Goal: Task Accomplishment & Management: Manage account settings

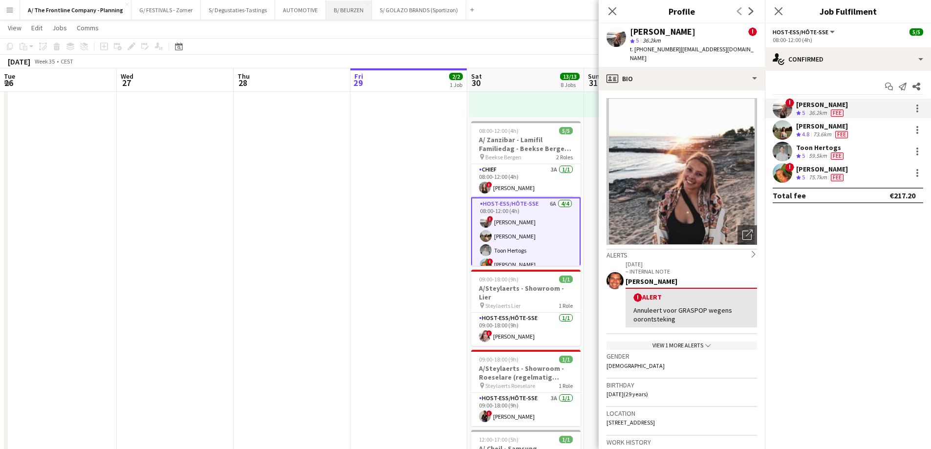
scroll to position [0, 234]
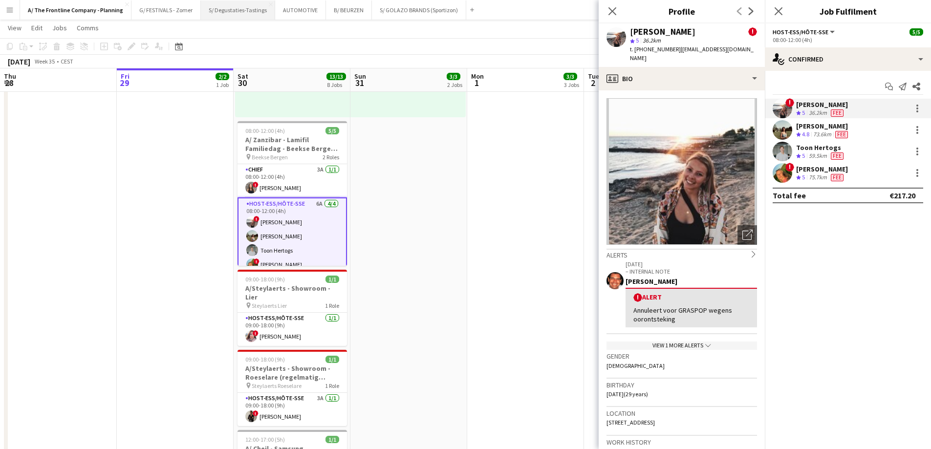
click at [212, 10] on button "S/ Degustaties-Tastings Close" at bounding box center [238, 9] width 74 height 19
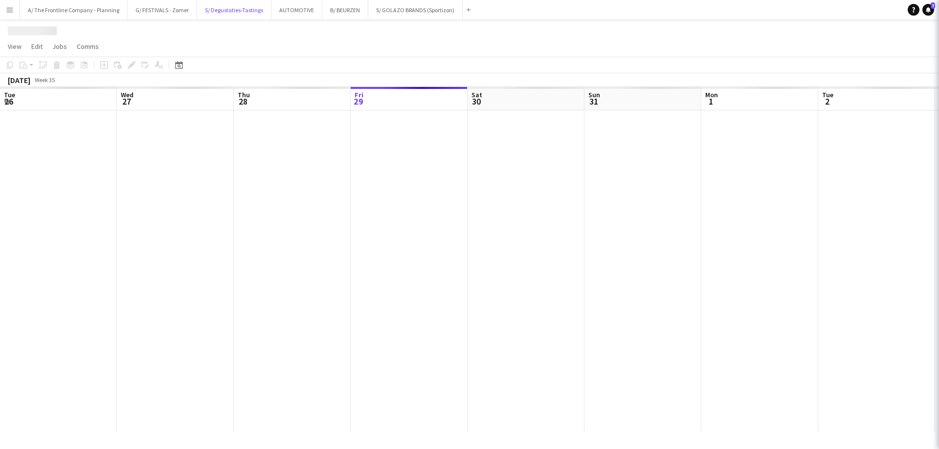
scroll to position [0, 234]
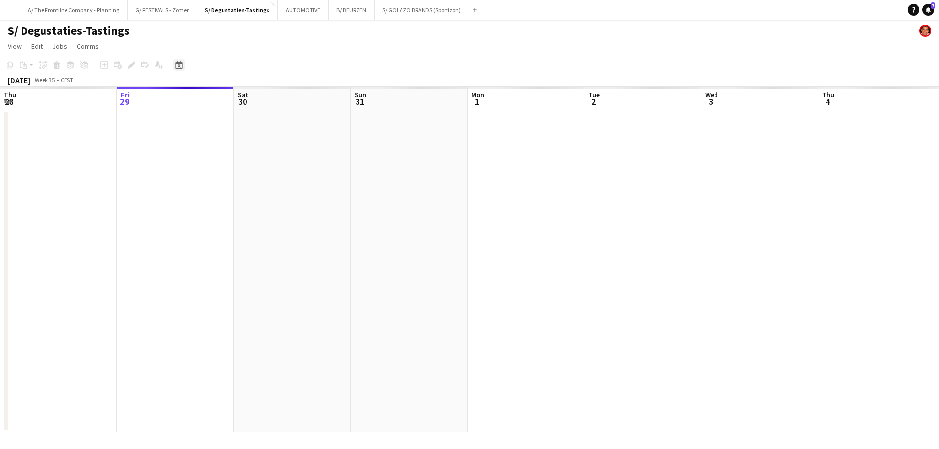
click at [180, 65] on icon "Date picker" at bounding box center [179, 65] width 8 height 8
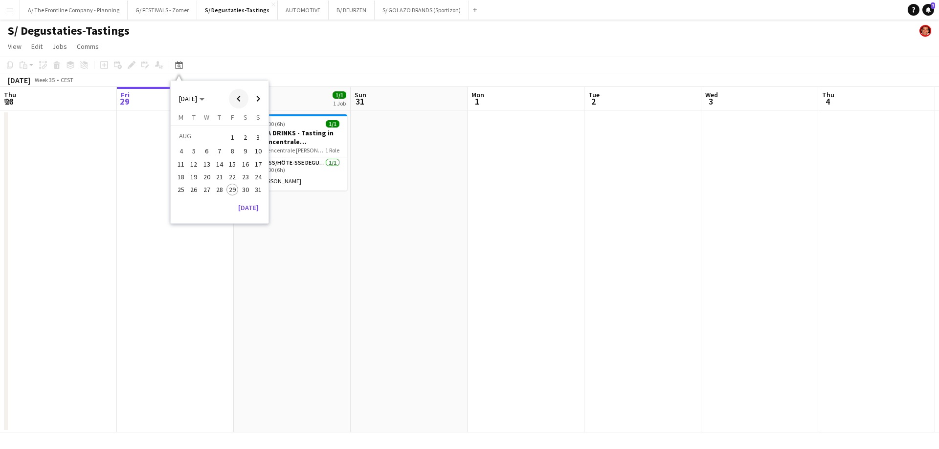
click at [241, 102] on span "Previous month" at bounding box center [239, 99] width 20 height 20
click at [244, 180] on span "21" at bounding box center [246, 177] width 12 height 12
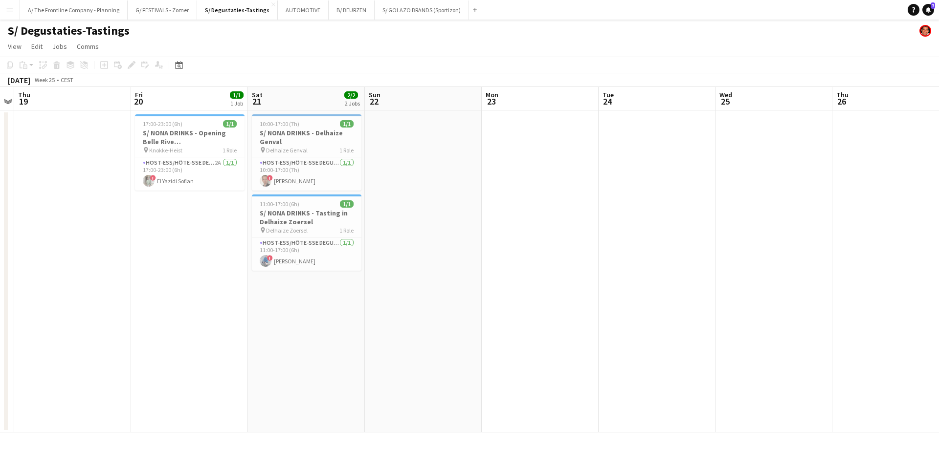
click at [152, 235] on app-date-cell "17:00-23:00 (6h) 1/1 S/ NONA DRINKS - Opening Belle Rive [GEOGRAPHIC_DATA] pin …" at bounding box center [189, 271] width 117 height 322
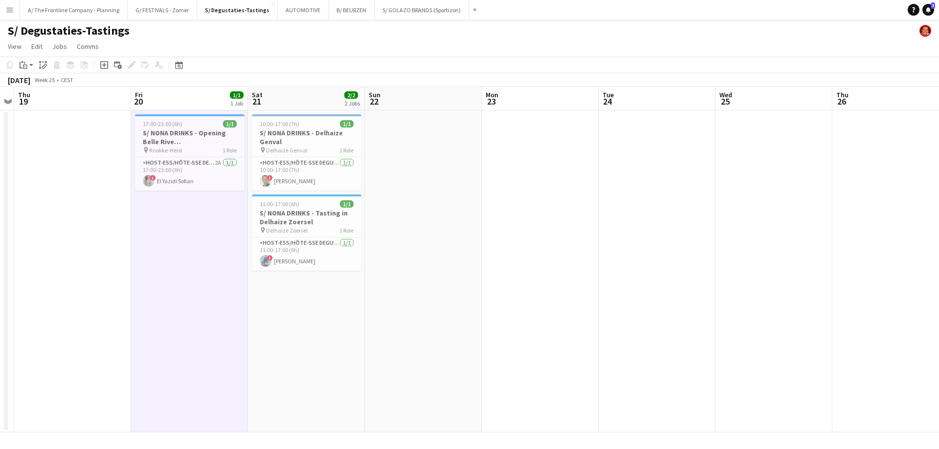
click at [156, 216] on app-date-cell "17:00-23:00 (6h) 1/1 S/ NONA DRINKS - Opening Belle Rive [GEOGRAPHIC_DATA] pin …" at bounding box center [189, 271] width 117 height 322
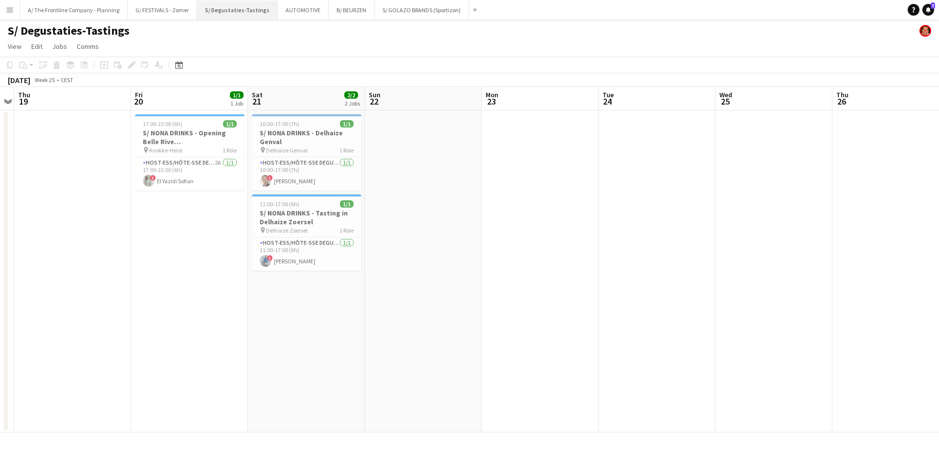
click at [206, 9] on button "S/ Degustaties-Tastings Close" at bounding box center [237, 9] width 81 height 19
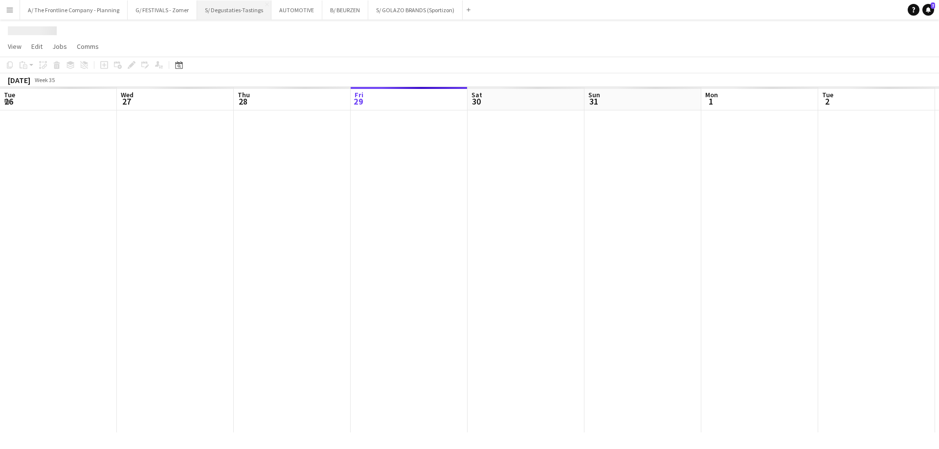
scroll to position [0, 234]
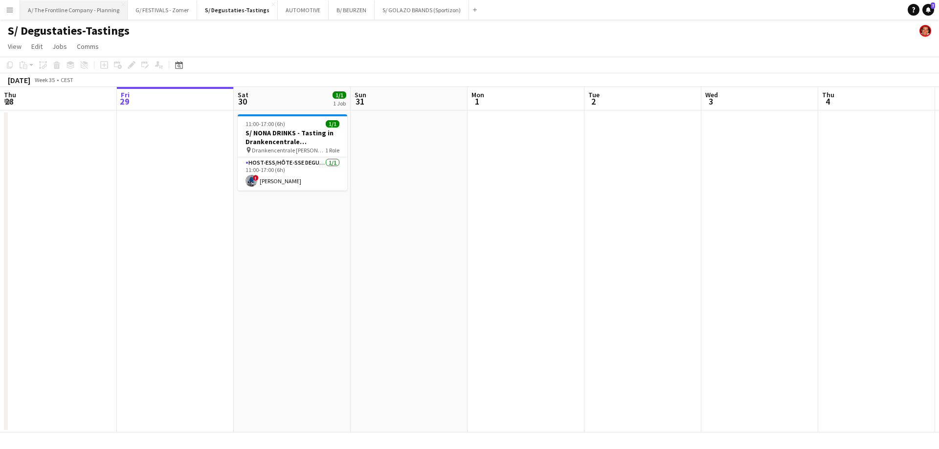
click at [68, 11] on button "A/ The Frontline Company - Planning Close" at bounding box center [74, 9] width 108 height 19
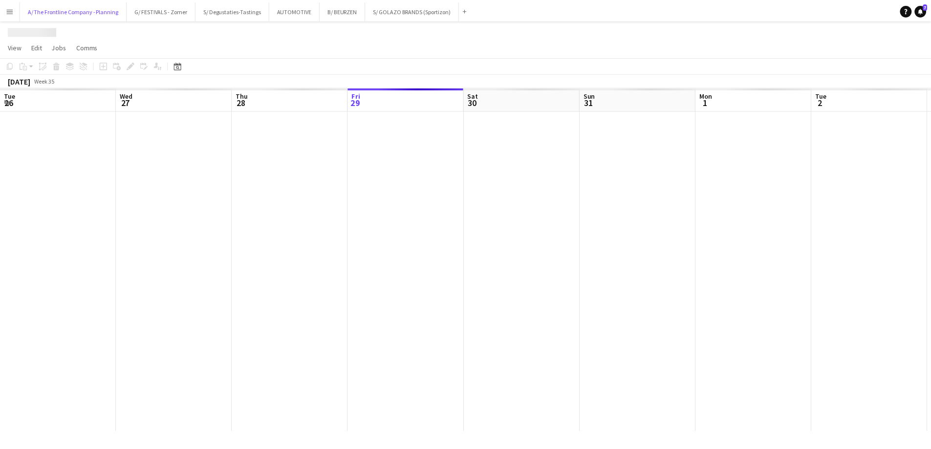
scroll to position [0, 234]
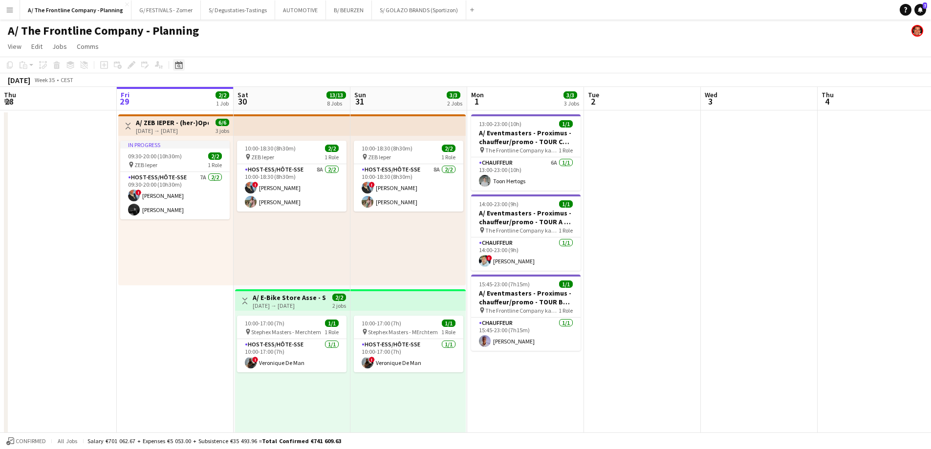
drag, startPoint x: 175, startPoint y: 66, endPoint x: 183, endPoint y: 66, distance: 8.3
click at [175, 66] on div "Date picker" at bounding box center [179, 65] width 12 height 12
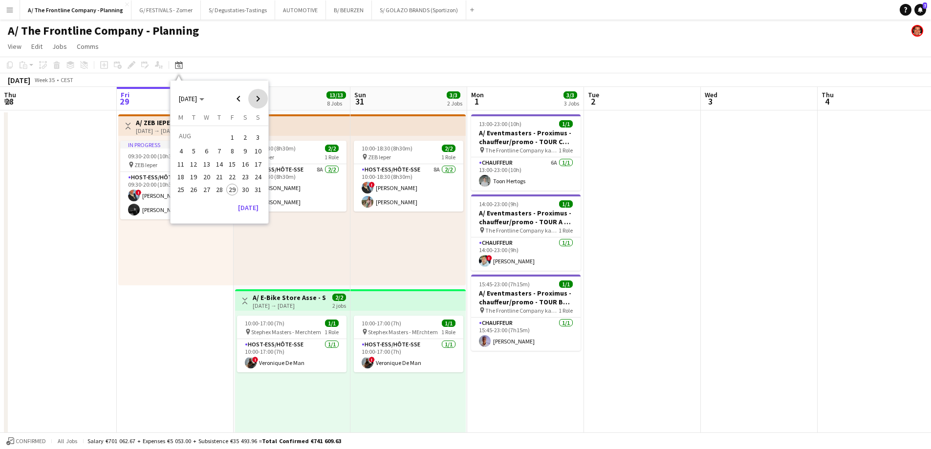
click at [260, 100] on span "Next month" at bounding box center [258, 99] width 20 height 20
click at [193, 150] on span "2" at bounding box center [194, 149] width 12 height 12
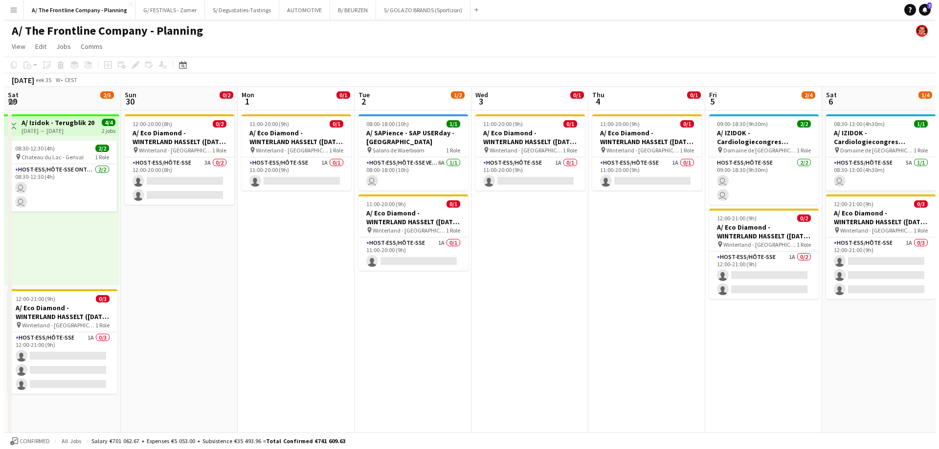
scroll to position [0, 336]
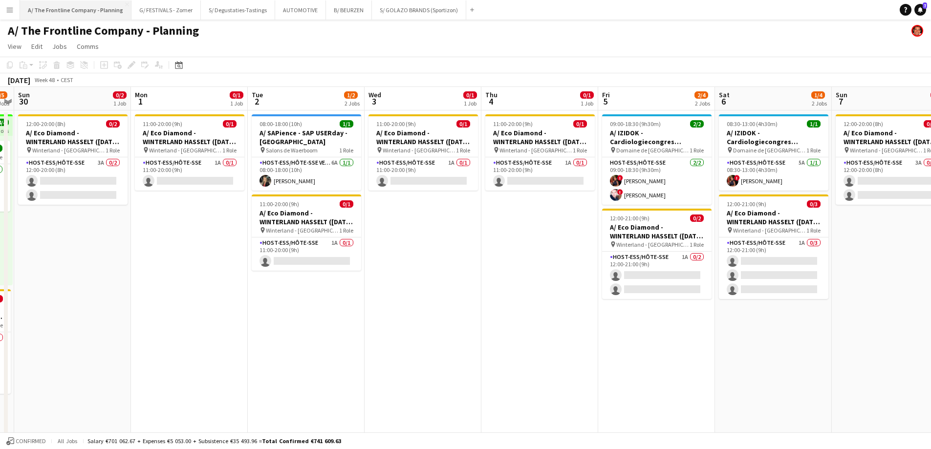
click at [84, 12] on button "A/ The Frontline Company - Planning Close" at bounding box center [75, 9] width 111 height 19
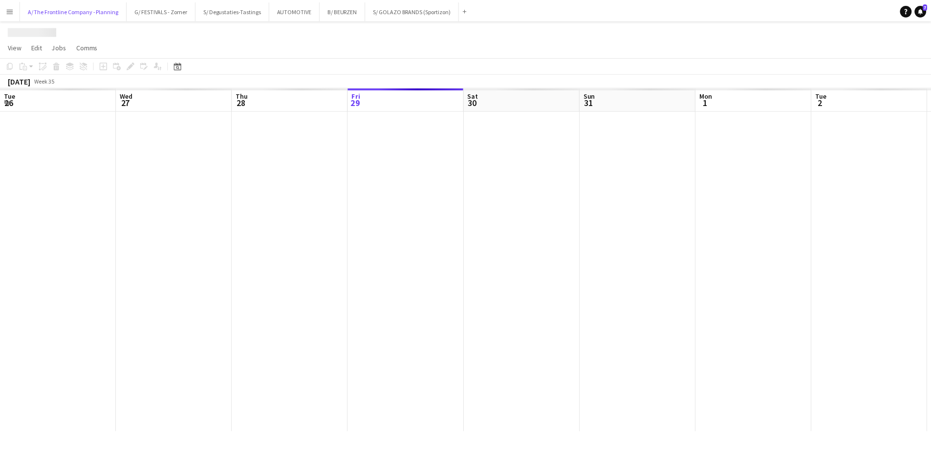
scroll to position [0, 234]
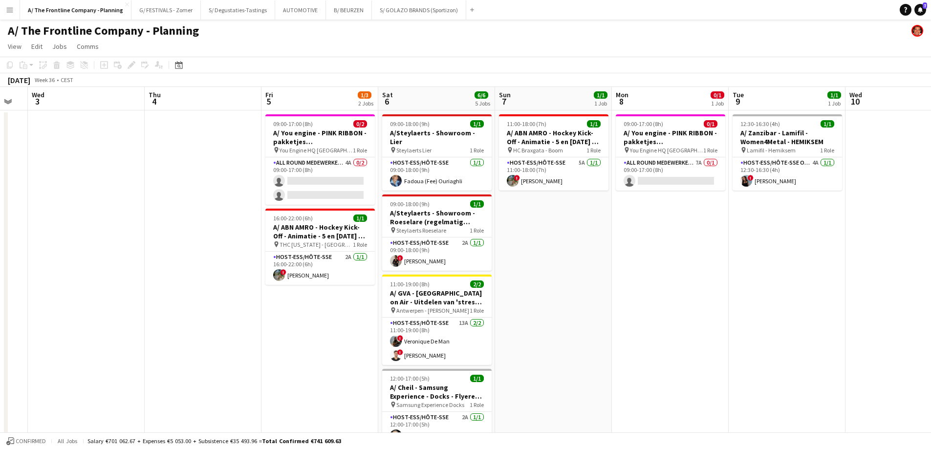
drag, startPoint x: 793, startPoint y: 245, endPoint x: 148, endPoint y: 233, distance: 645.9
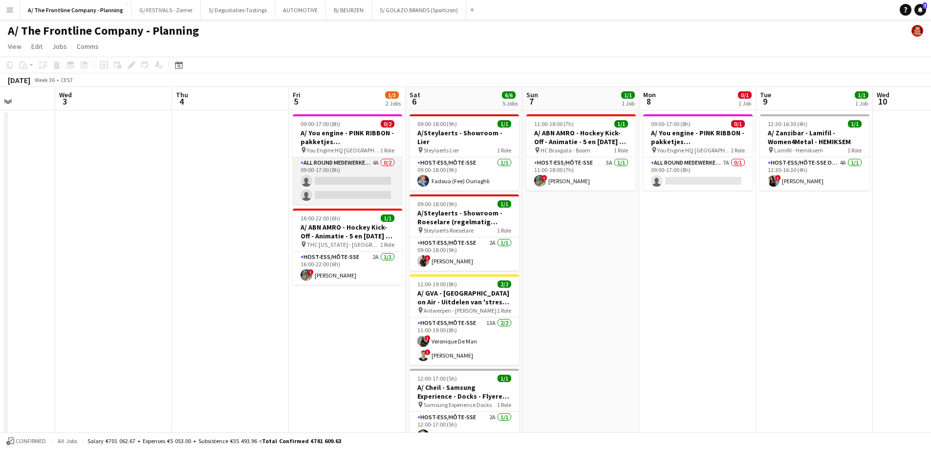
click at [356, 201] on app-card-role "All Round medewerker/collaborateur 4A 0/2 09:00-17:00 (8h) single-neutral-actio…" at bounding box center [347, 180] width 109 height 47
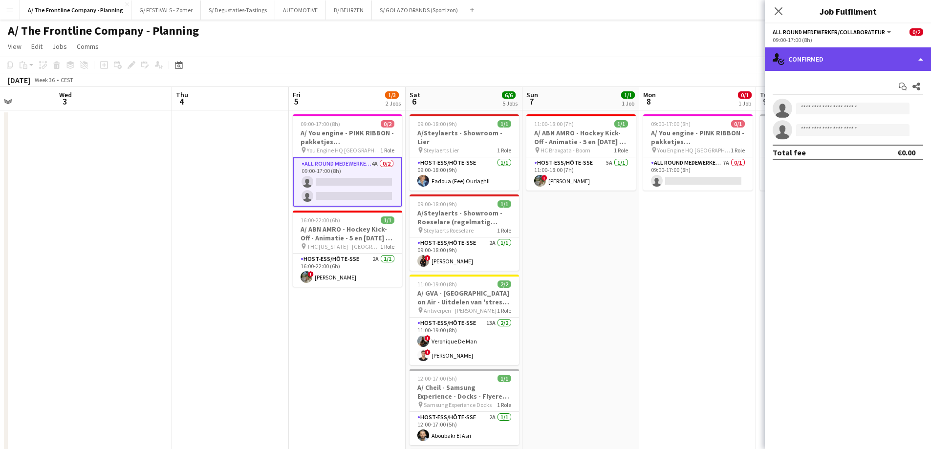
click at [807, 58] on div "single-neutral-actions-check-2 Confirmed" at bounding box center [848, 58] width 166 height 23
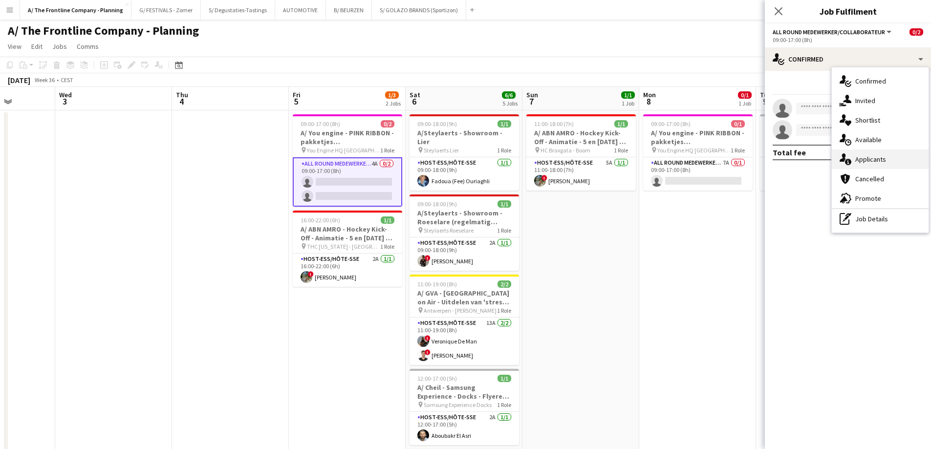
click at [863, 158] on div "single-neutral-actions-information Applicants" at bounding box center [880, 160] width 97 height 20
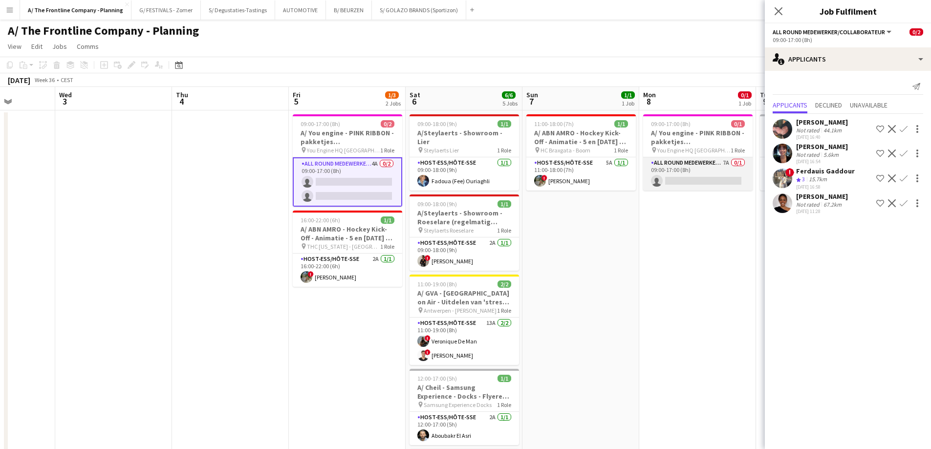
click at [703, 176] on app-card-role "All Round medewerker/collaborateur 7A 0/1 09:00-17:00 (8h) single-neutral-actio…" at bounding box center [697, 173] width 109 height 33
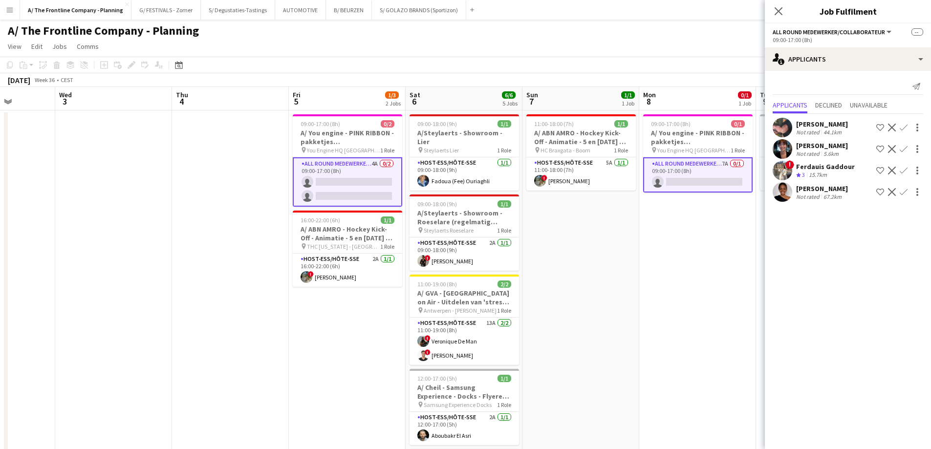
click at [811, 196] on div "Not rated" at bounding box center [808, 196] width 25 height 7
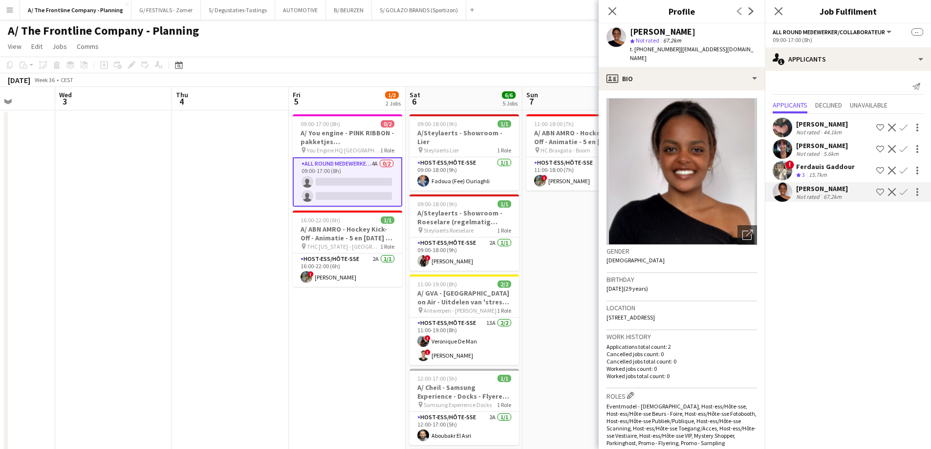
click at [818, 164] on div "Ferdauis Gaddour" at bounding box center [825, 166] width 59 height 9
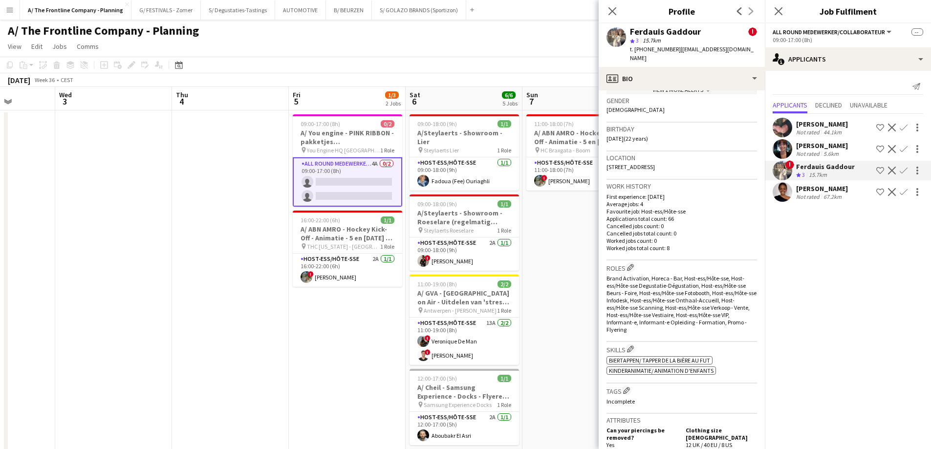
scroll to position [489, 0]
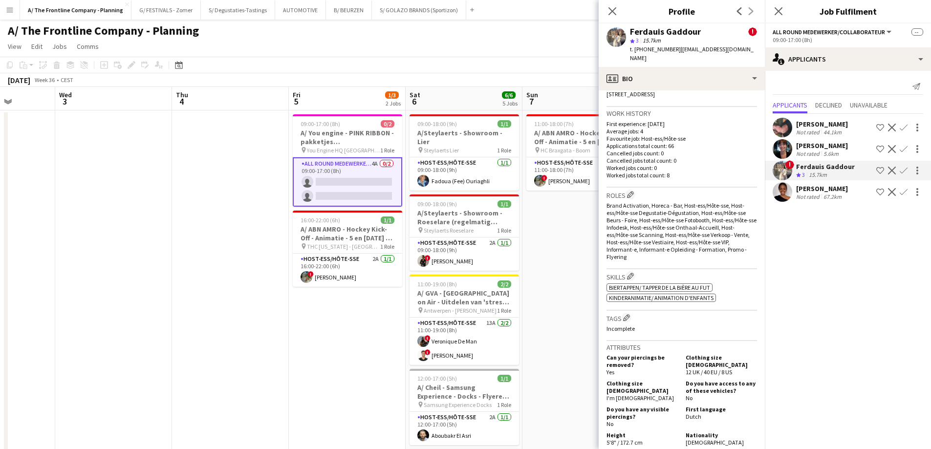
click at [805, 151] on div "Not rated" at bounding box center [808, 153] width 25 height 7
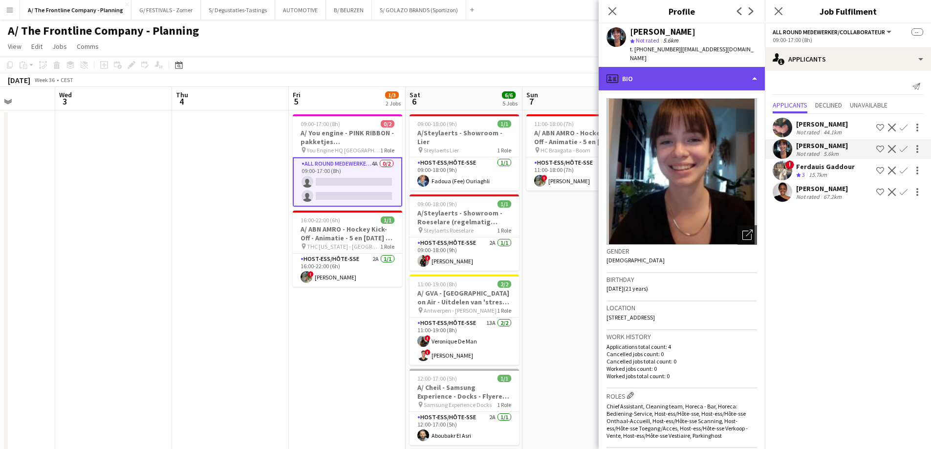
click at [688, 73] on div "profile Bio" at bounding box center [682, 78] width 166 height 23
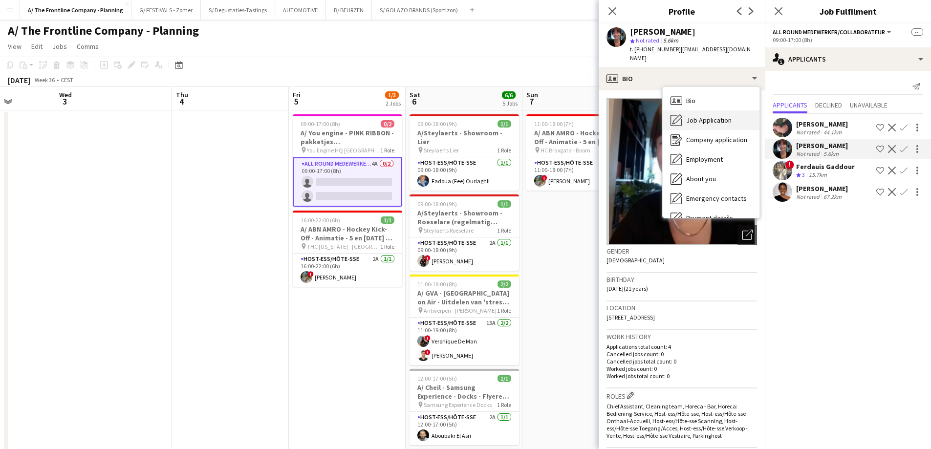
click at [698, 116] on span "Job Application" at bounding box center [708, 120] width 45 height 9
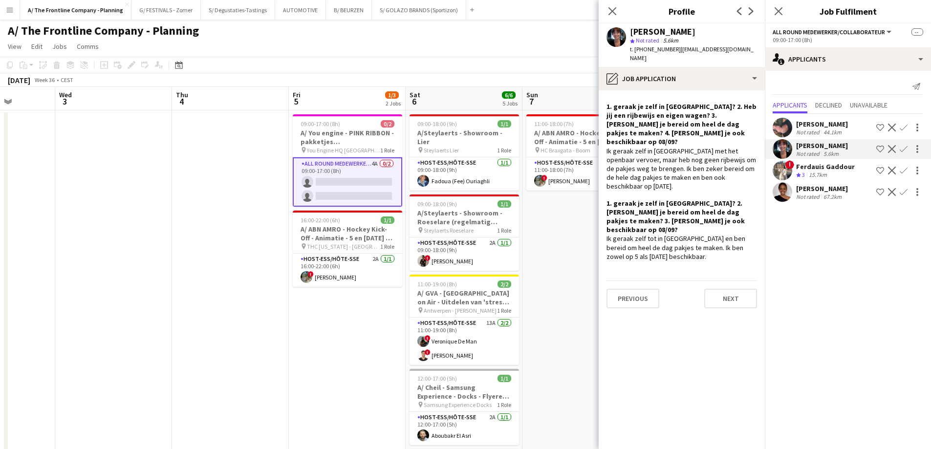
click at [810, 166] on div "Ferdauis Gaddour" at bounding box center [825, 166] width 59 height 9
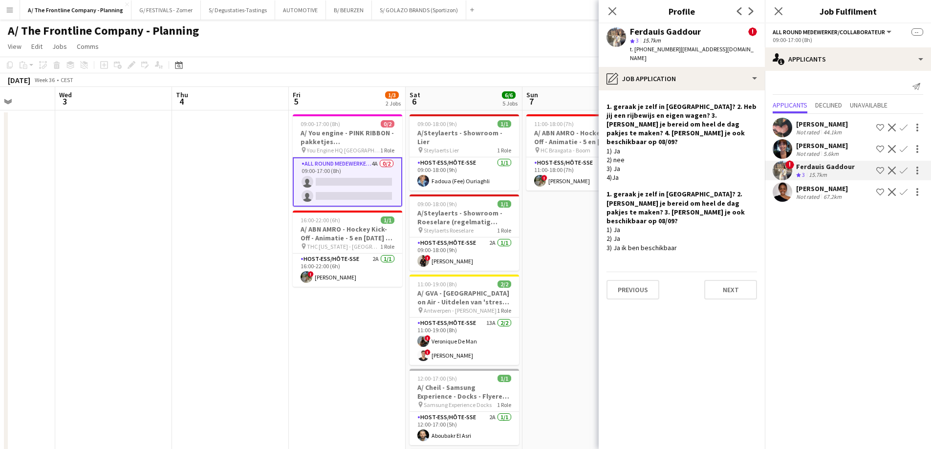
click at [812, 192] on div "[PERSON_NAME]" at bounding box center [822, 188] width 52 height 9
click at [807, 149] on div "[PERSON_NAME]" at bounding box center [822, 145] width 52 height 9
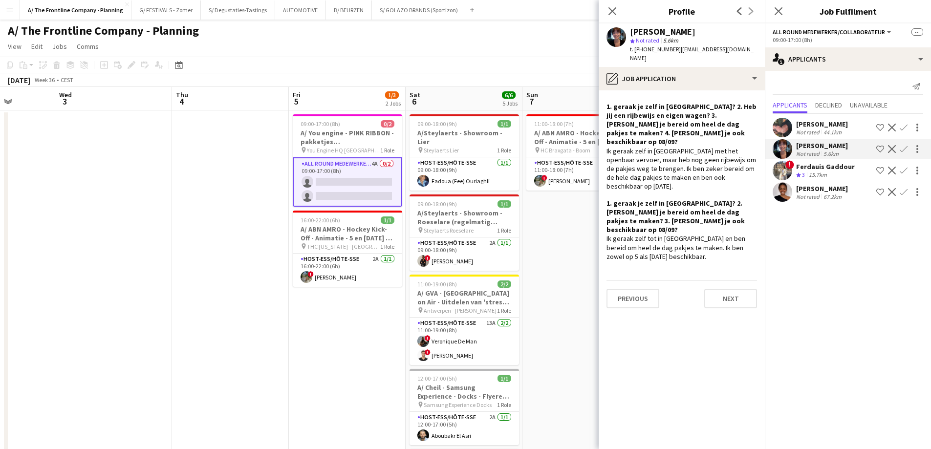
click at [804, 139] on div "Khadija Nakab Not rated 44.1km Shortlist crew Decline Confirm [PERSON_NAME] Not…" at bounding box center [848, 159] width 166 height 90
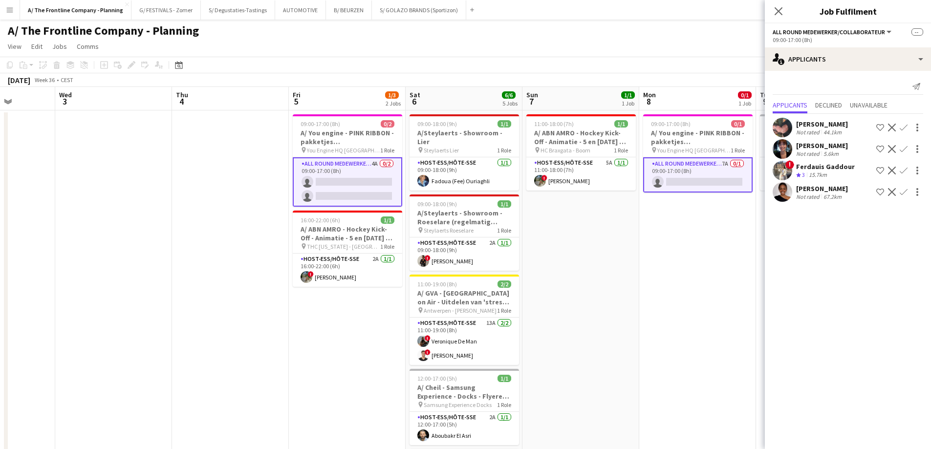
click at [809, 150] on div "Not rated" at bounding box center [808, 153] width 25 height 7
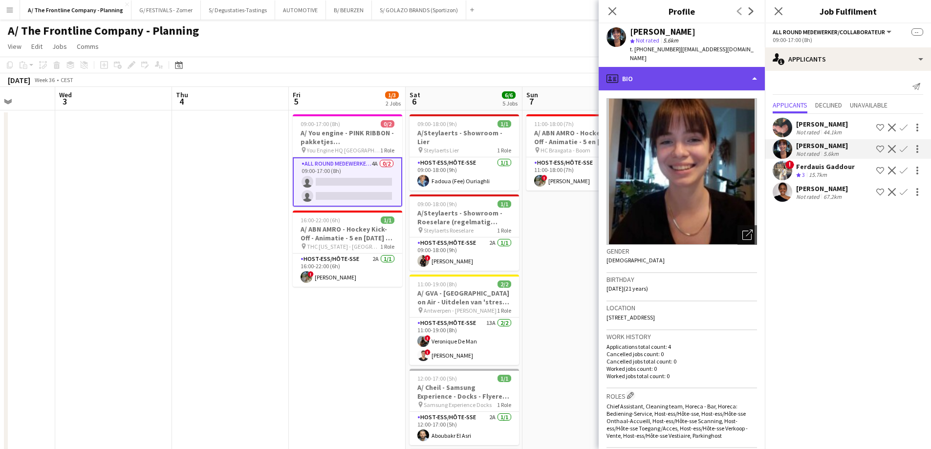
click at [633, 70] on div "profile Bio" at bounding box center [682, 78] width 166 height 23
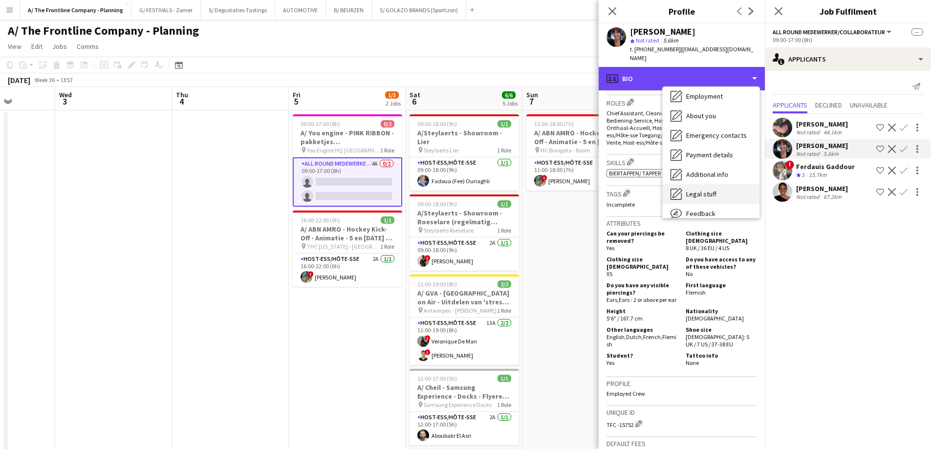
scroll to position [92, 0]
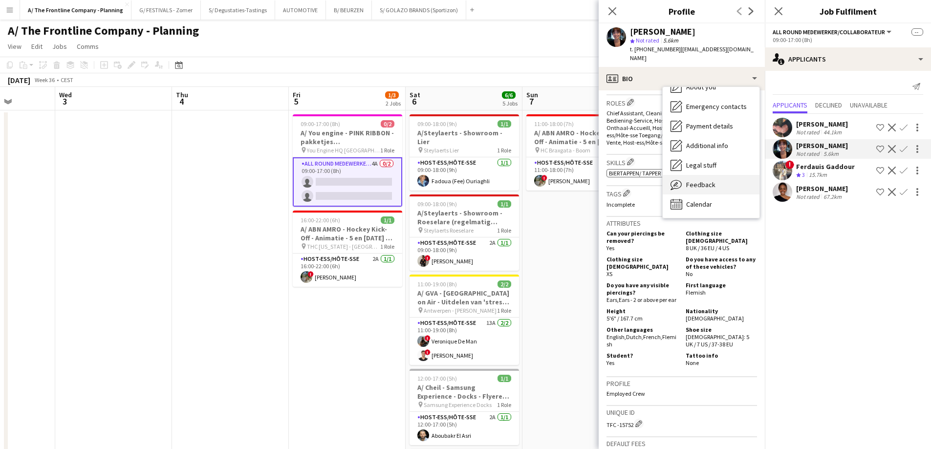
click at [692, 180] on span "Feedback" at bounding box center [700, 184] width 29 height 9
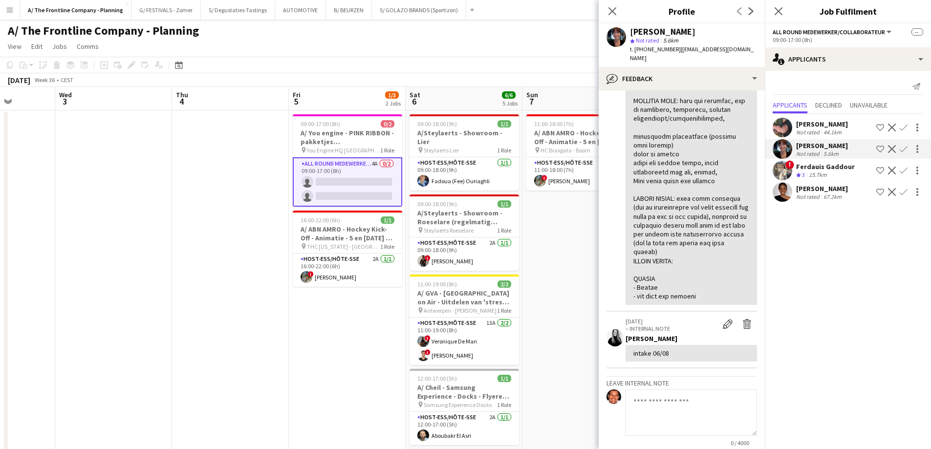
scroll to position [440, 0]
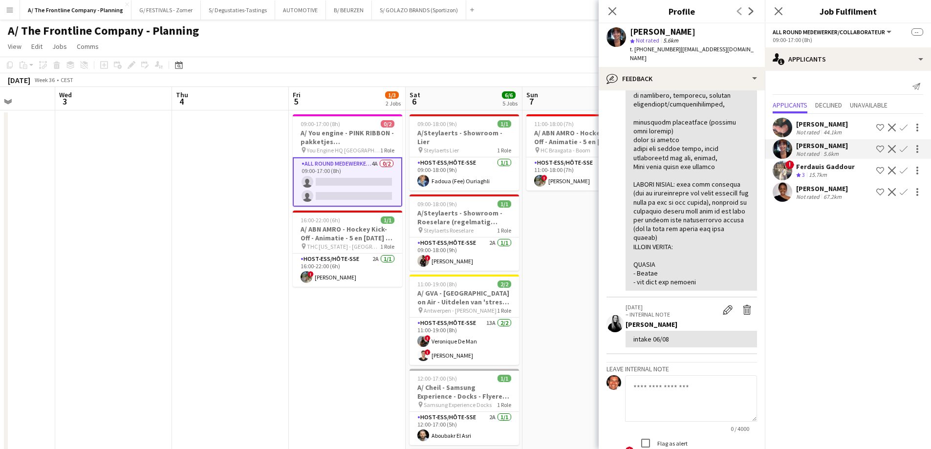
click at [811, 192] on div "[PERSON_NAME]" at bounding box center [822, 188] width 52 height 9
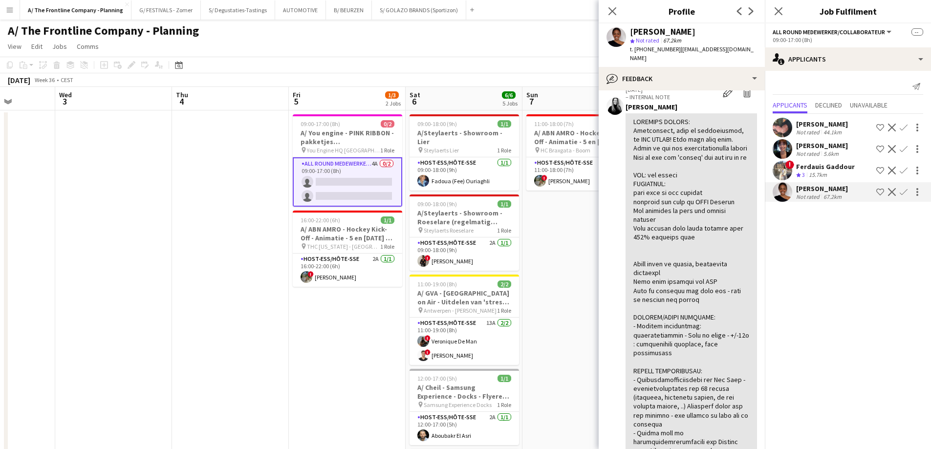
scroll to position [0, 0]
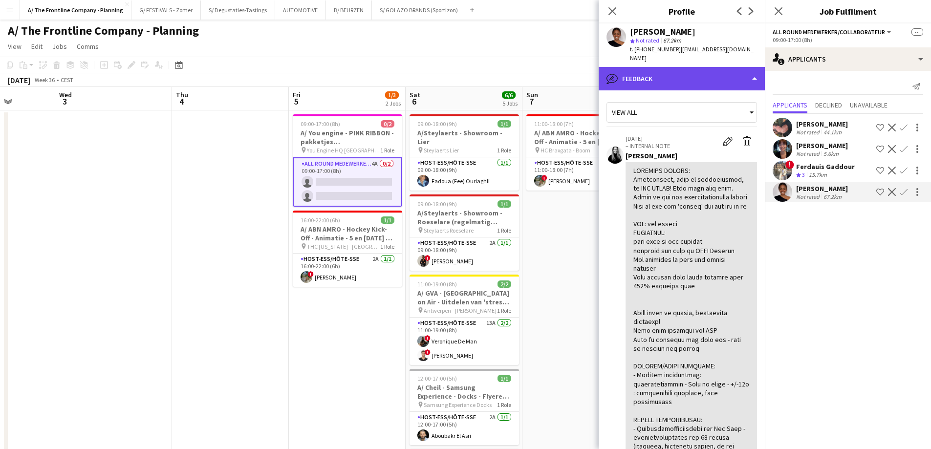
click at [695, 68] on div "bubble-pencil Feedback" at bounding box center [682, 78] width 166 height 23
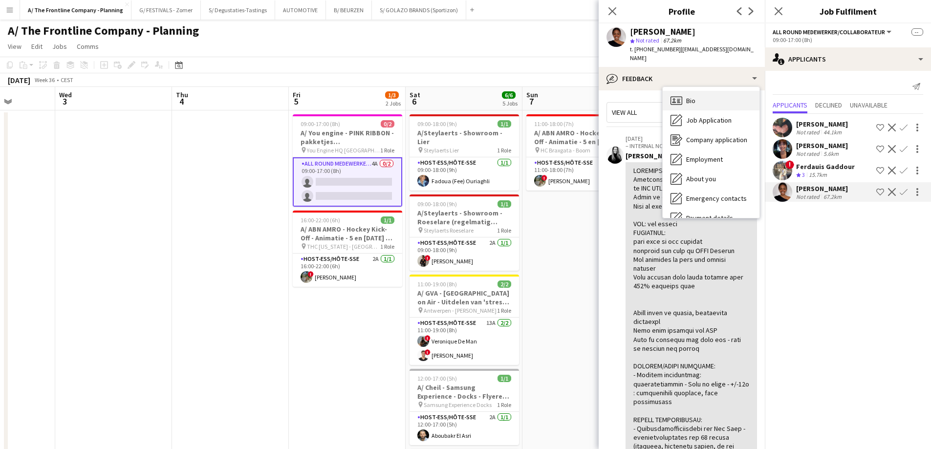
click at [697, 91] on div "Bio Bio" at bounding box center [711, 101] width 97 height 20
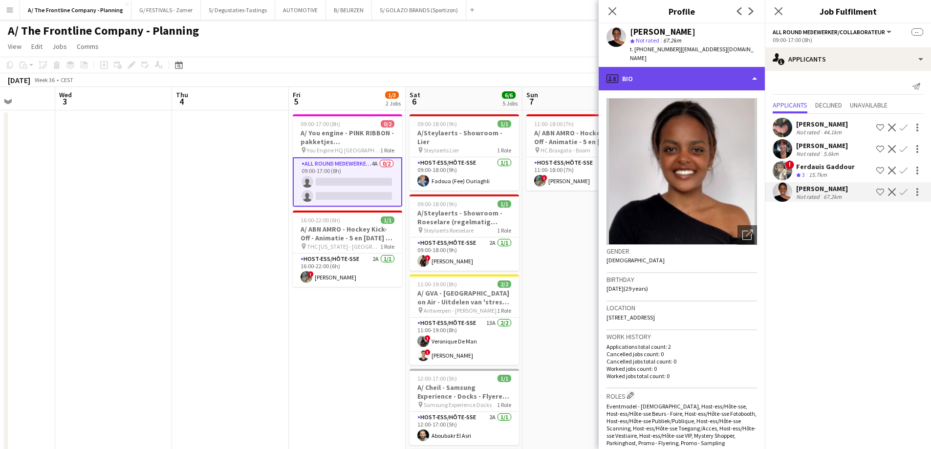
click at [699, 80] on div "profile Bio" at bounding box center [682, 78] width 166 height 23
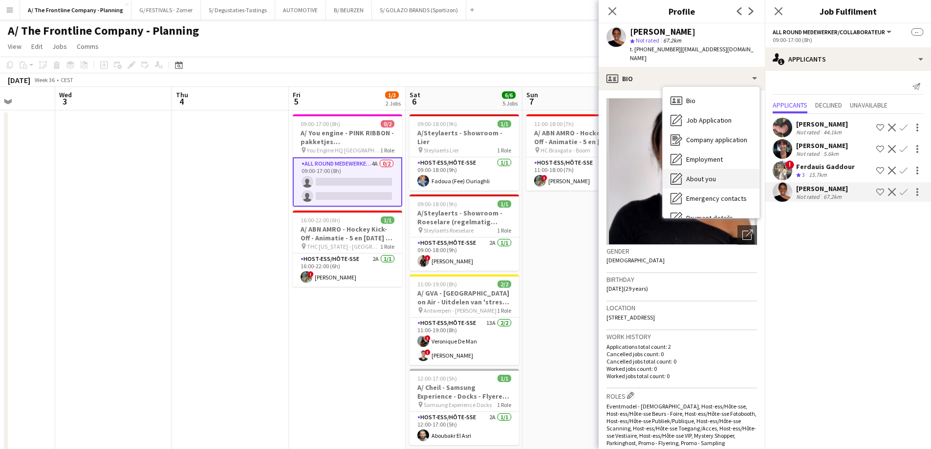
click at [707, 175] on span "About you" at bounding box center [701, 179] width 30 height 9
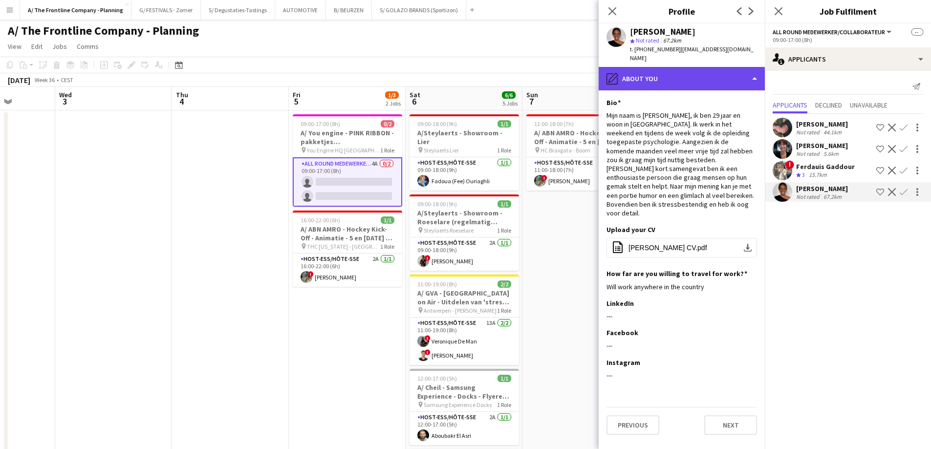
click at [672, 71] on div "pencil4 About you" at bounding box center [682, 78] width 166 height 23
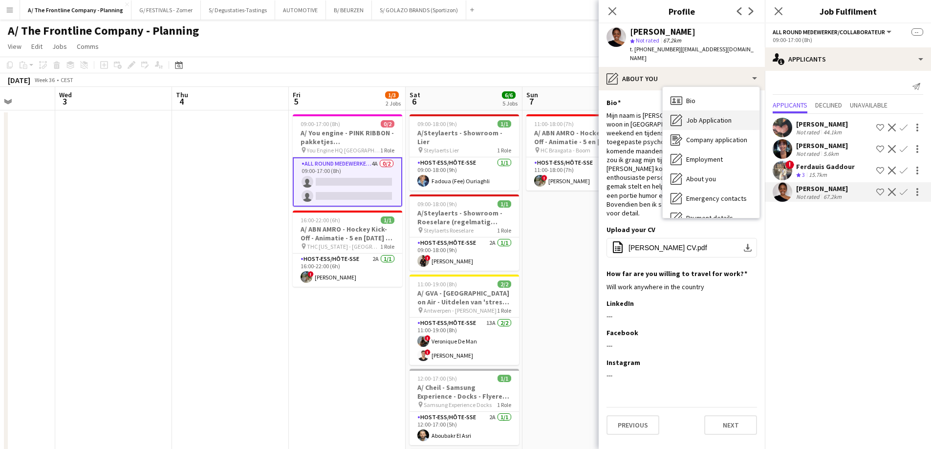
click at [689, 116] on span "Job Application" at bounding box center [708, 120] width 45 height 9
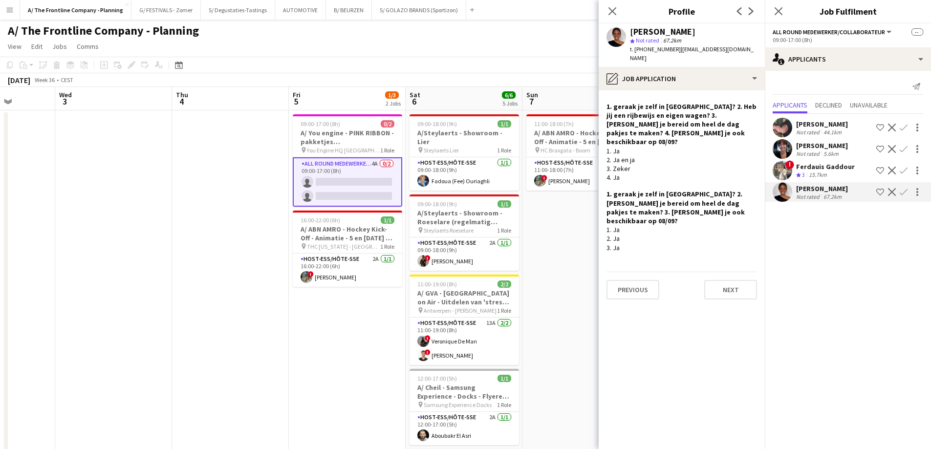
click at [820, 129] on div "Not rated" at bounding box center [808, 132] width 25 height 7
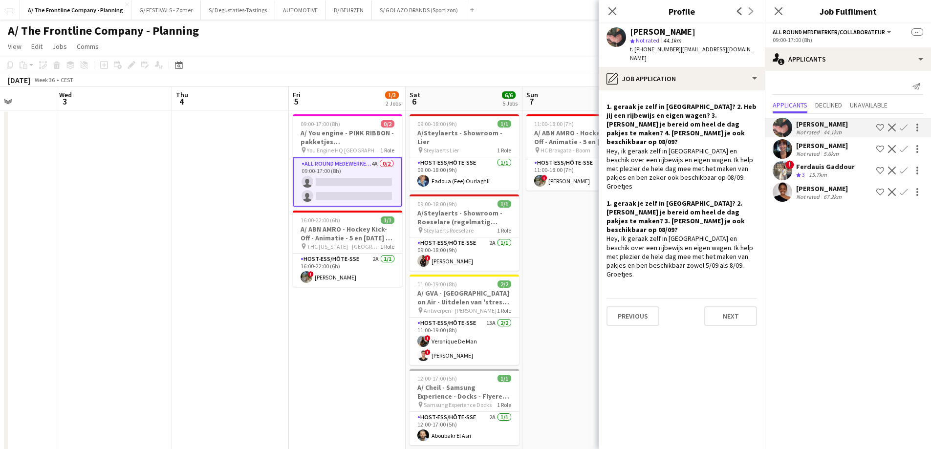
click at [821, 149] on div "[PERSON_NAME]" at bounding box center [822, 145] width 52 height 9
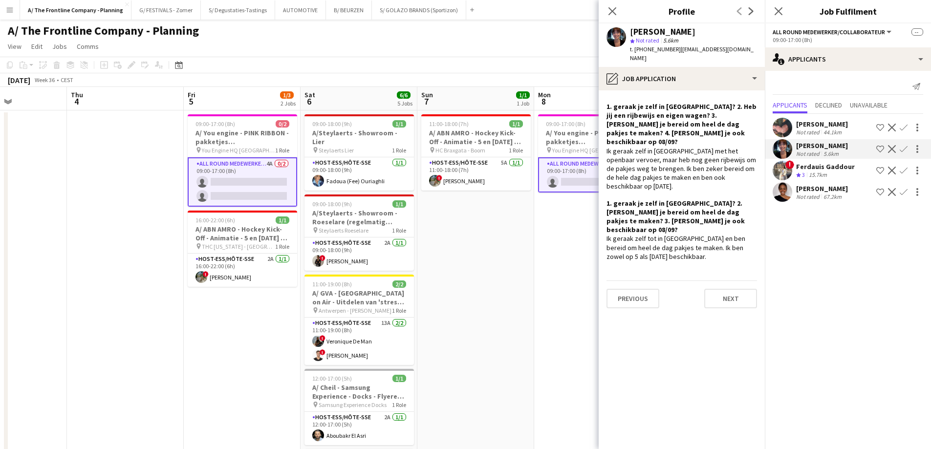
scroll to position [0, 292]
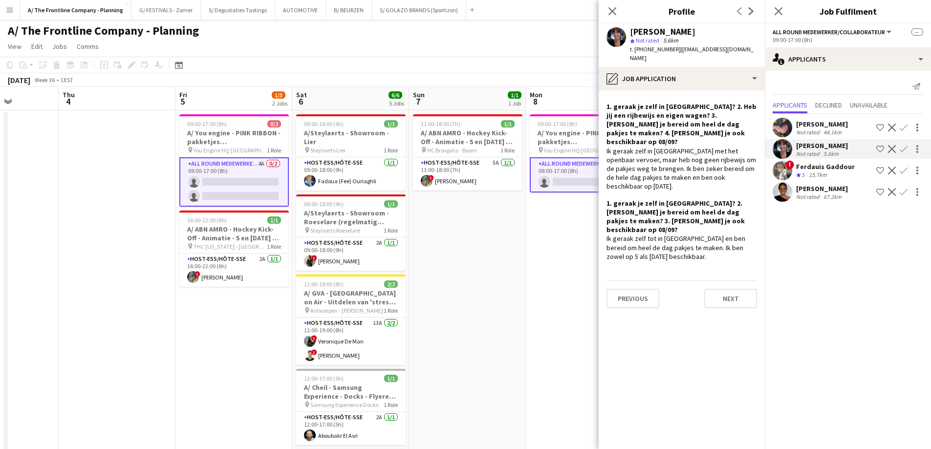
drag, startPoint x: 575, startPoint y: 258, endPoint x: 462, endPoint y: 260, distance: 113.4
click at [815, 191] on div "[PERSON_NAME]" at bounding box center [822, 188] width 52 height 9
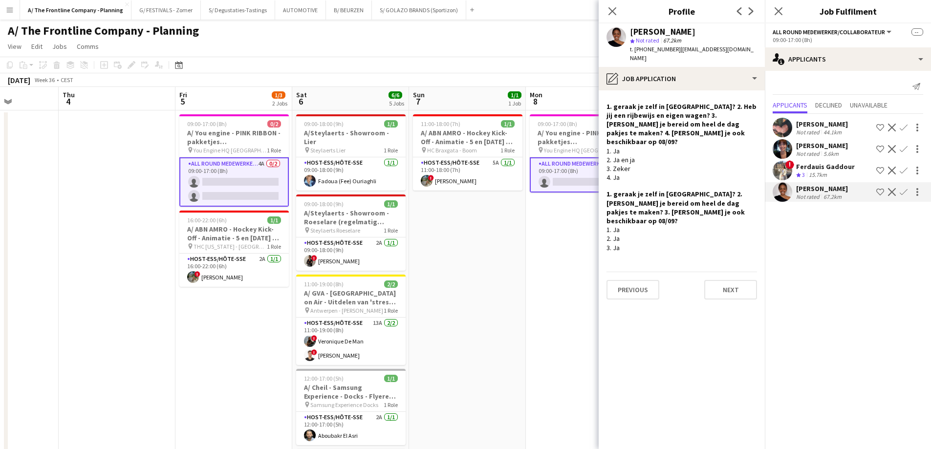
click at [907, 147] on app-icon "Confirm" at bounding box center [904, 149] width 8 height 8
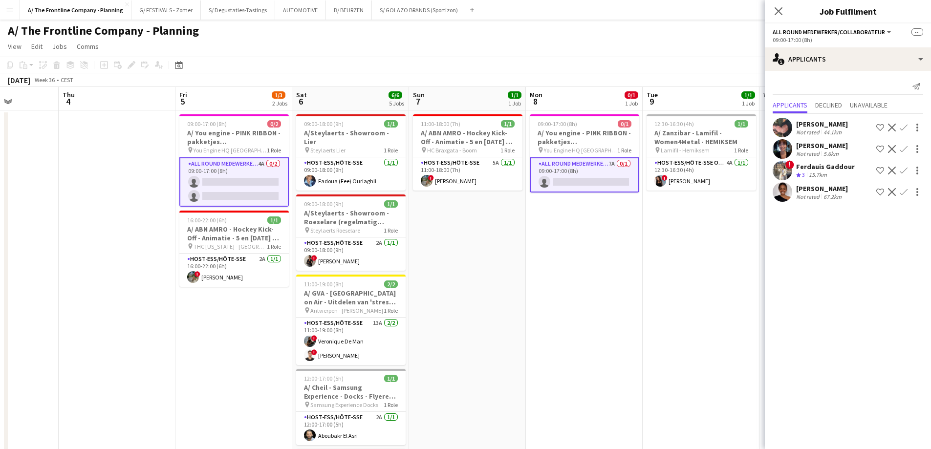
click at [905, 147] on app-icon "Confirm" at bounding box center [904, 149] width 8 height 8
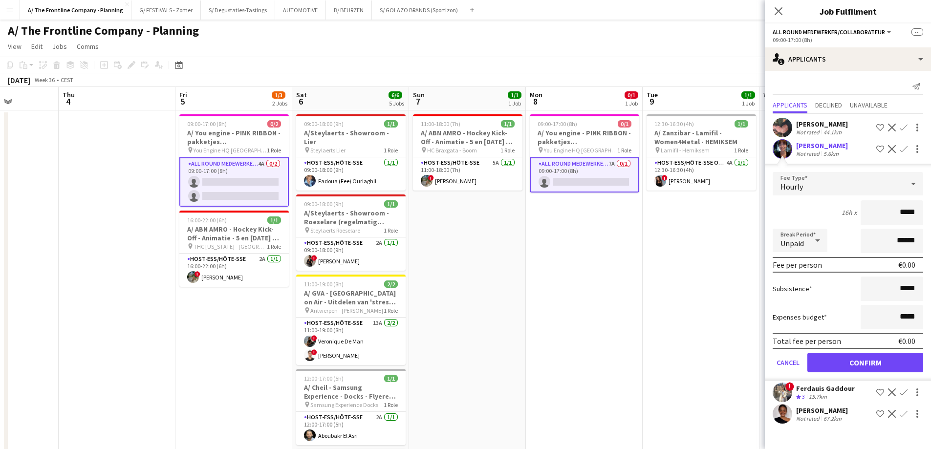
click at [822, 150] on div "5.6km" at bounding box center [831, 153] width 19 height 7
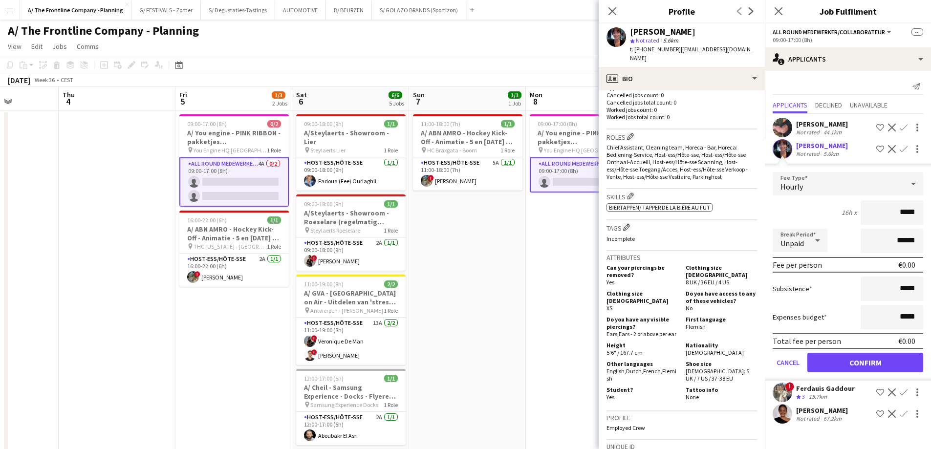
scroll to position [49, 0]
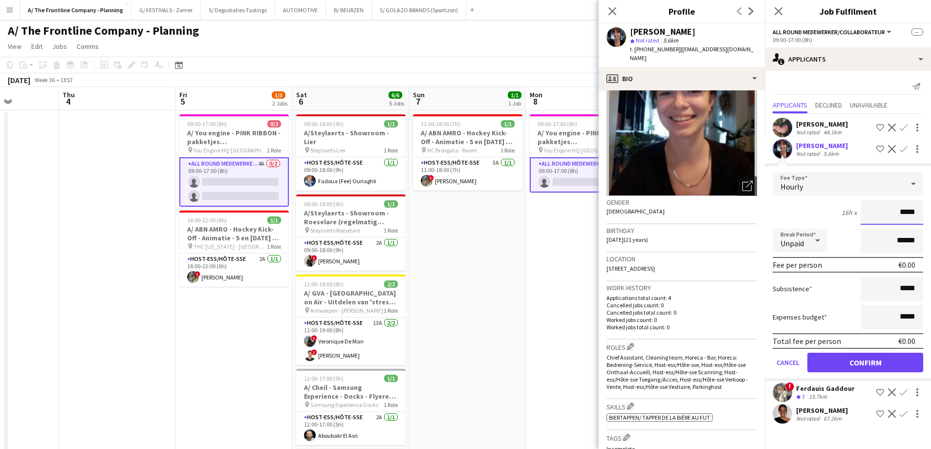
drag, startPoint x: 928, startPoint y: 218, endPoint x: 938, endPoint y: 218, distance: 10.3
type input "******"
drag, startPoint x: 892, startPoint y: 244, endPoint x: 938, endPoint y: 239, distance: 46.8
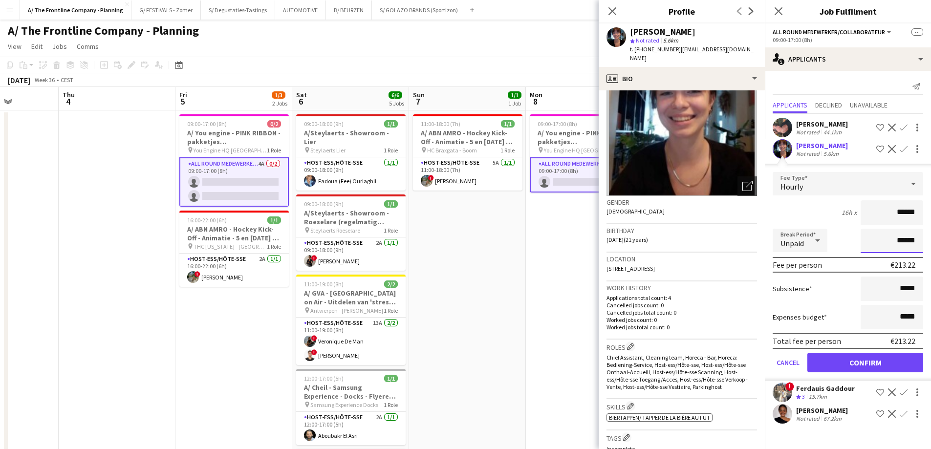
type input "*******"
click button "Confirm" at bounding box center [866, 363] width 116 height 20
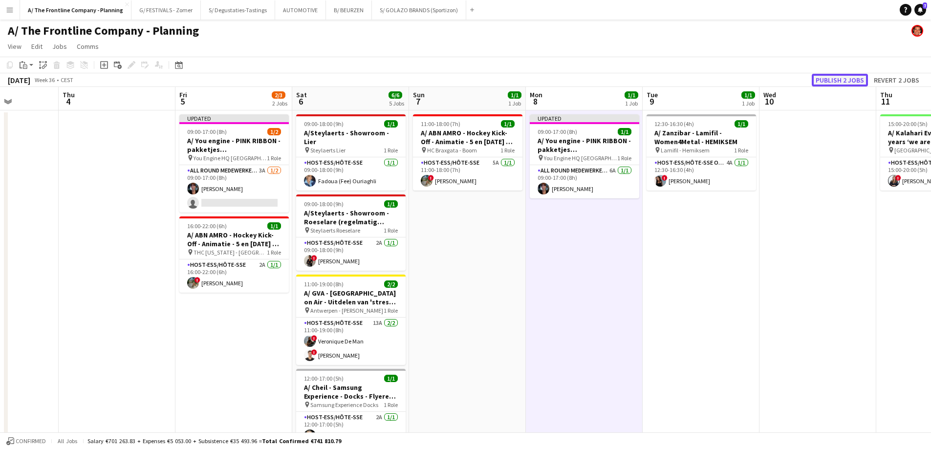
click at [841, 84] on button "Publish 2 jobs" at bounding box center [840, 80] width 56 height 13
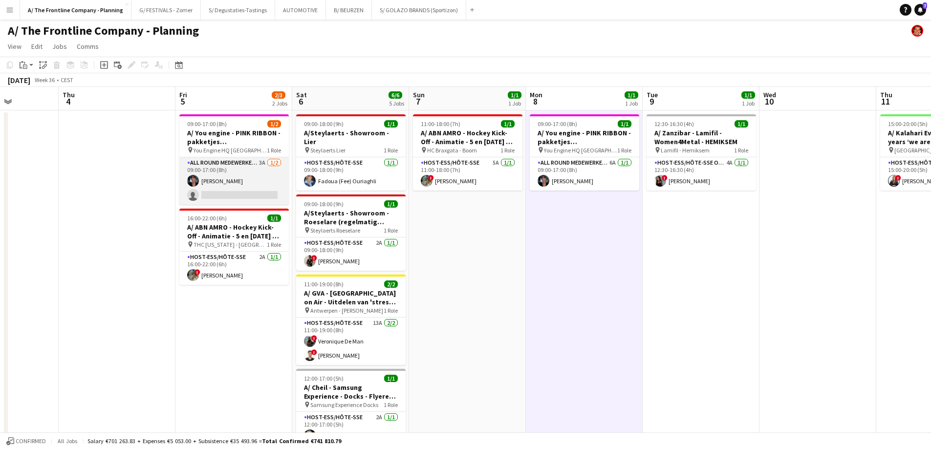
click at [240, 187] on app-card-role "All Round medewerker/collaborateur 3A [DATE] 09:00-17:00 (8h) [PERSON_NAME] sin…" at bounding box center [233, 180] width 109 height 47
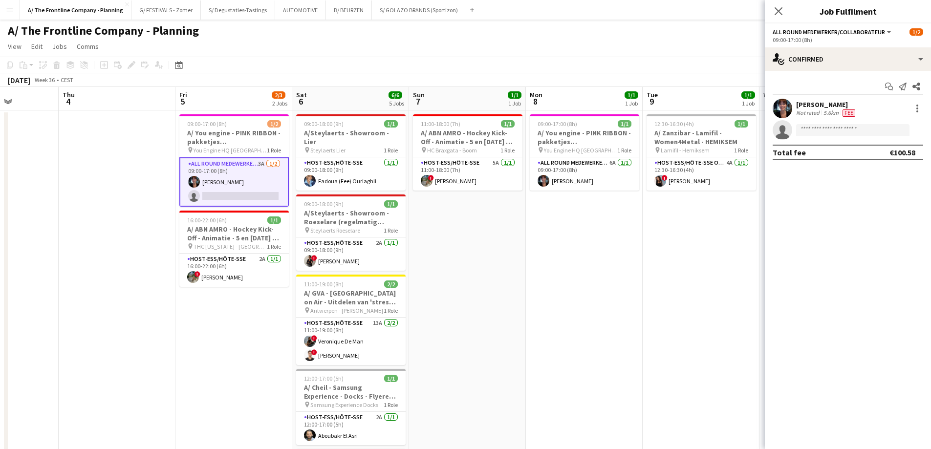
click at [841, 104] on div "[PERSON_NAME]" at bounding box center [826, 104] width 61 height 9
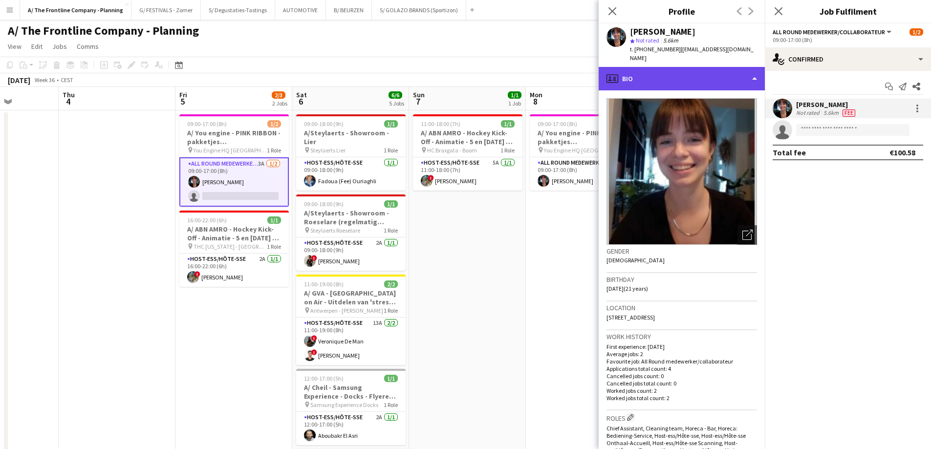
click at [683, 74] on div "profile Bio" at bounding box center [682, 78] width 166 height 23
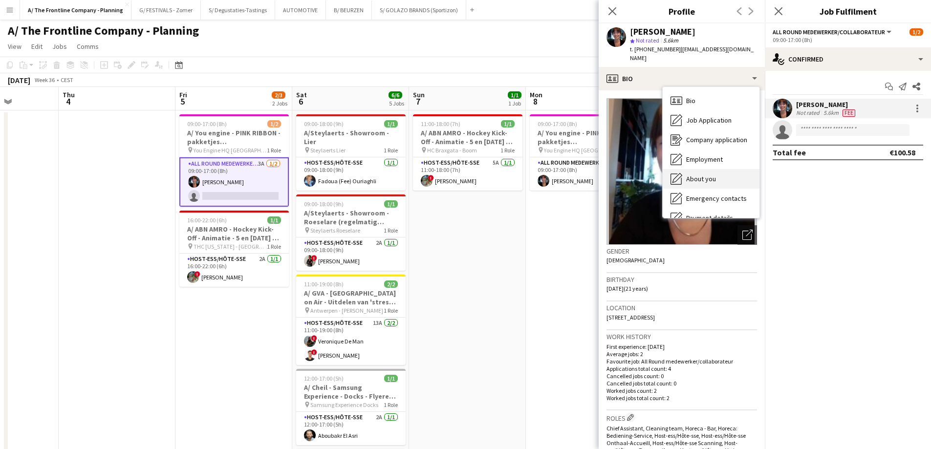
click at [691, 175] on span "About you" at bounding box center [701, 179] width 30 height 9
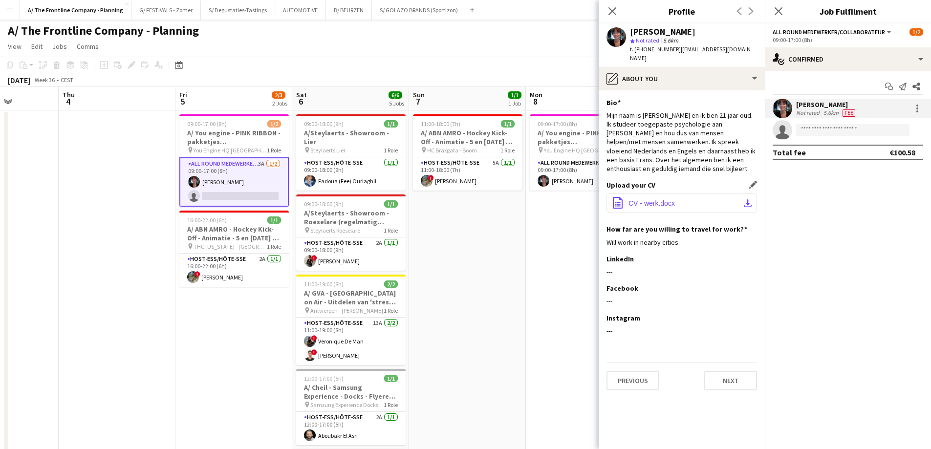
click at [679, 194] on button "office-file-sheet CV - werk.docx download-bottom" at bounding box center [682, 204] width 151 height 20
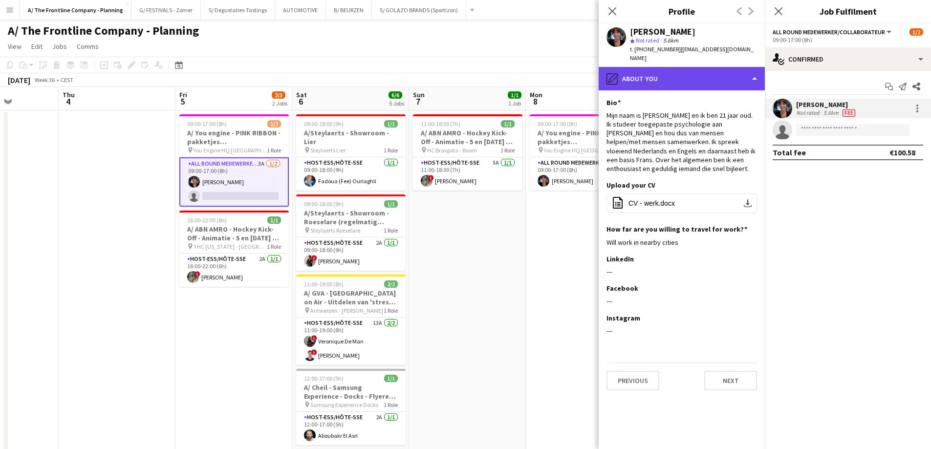
click at [686, 73] on div "pencil4 About you" at bounding box center [682, 78] width 166 height 23
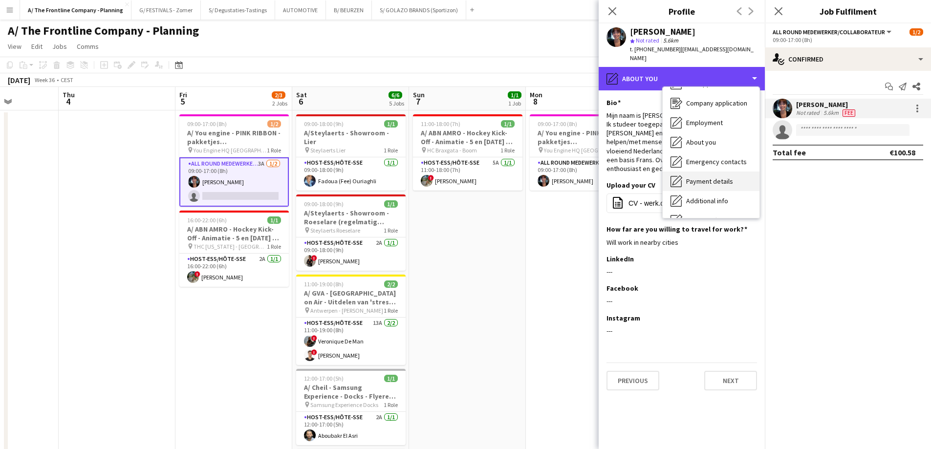
scroll to position [92, 0]
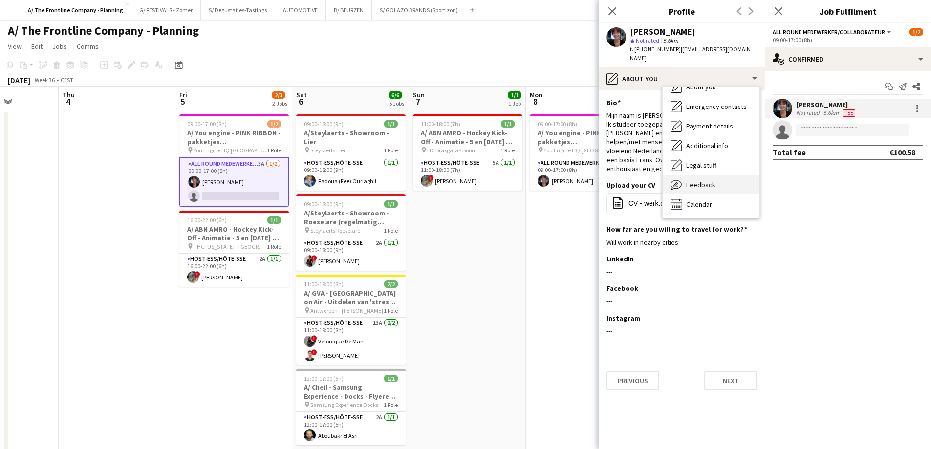
click at [713, 180] on span "Feedback" at bounding box center [700, 184] width 29 height 9
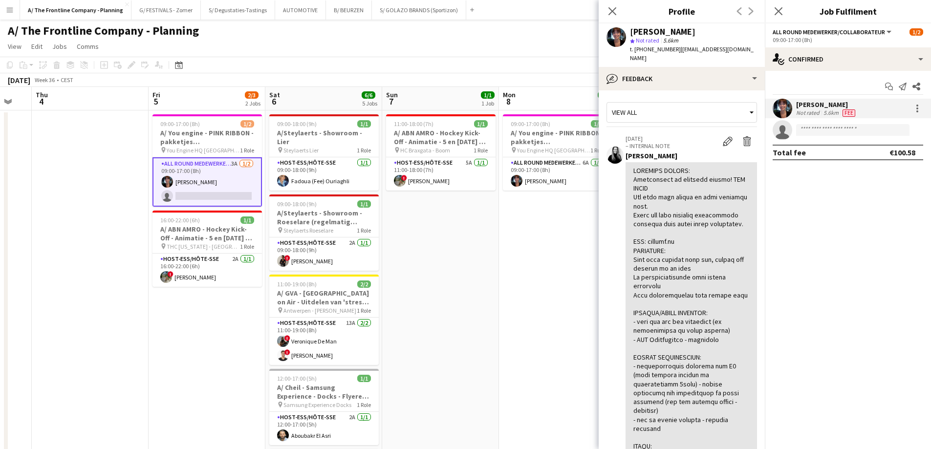
scroll to position [0, 338]
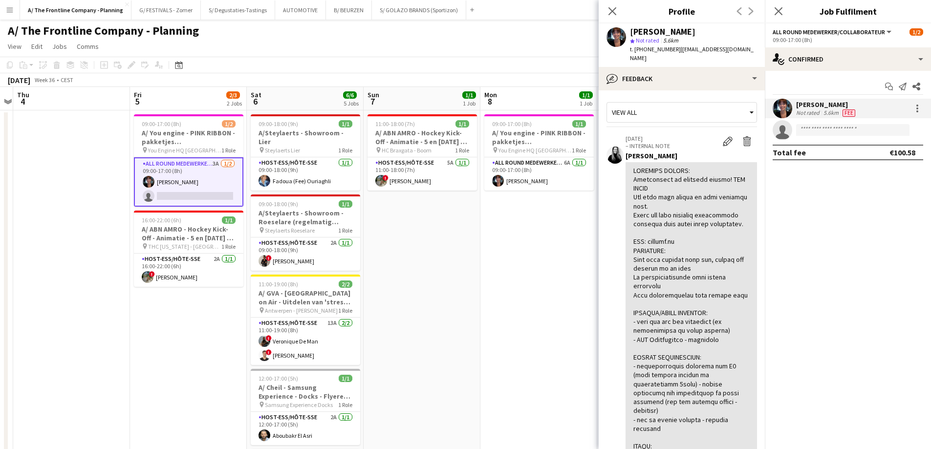
drag, startPoint x: 489, startPoint y: 265, endPoint x: 443, endPoint y: 263, distance: 46.0
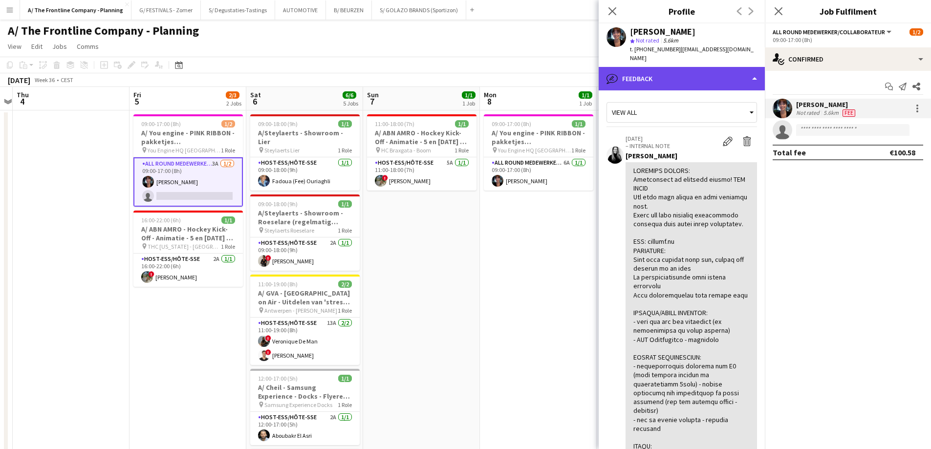
click at [690, 76] on div "bubble-pencil Feedback" at bounding box center [682, 78] width 166 height 23
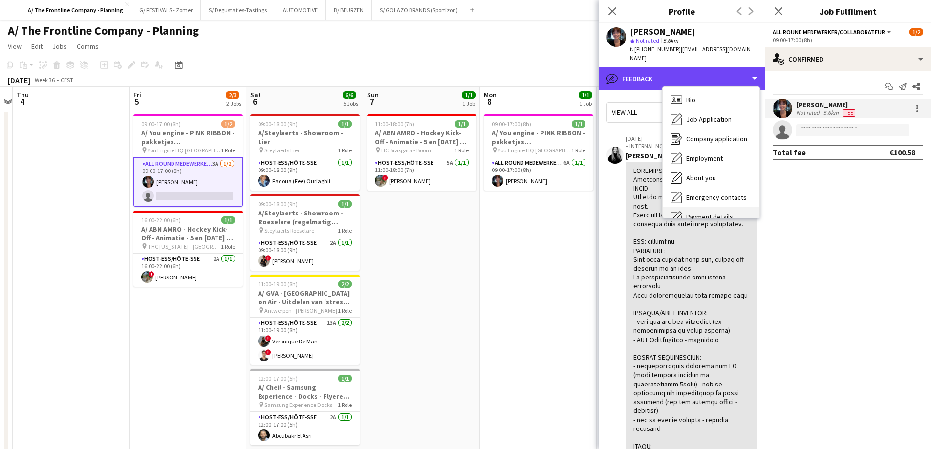
scroll to position [0, 0]
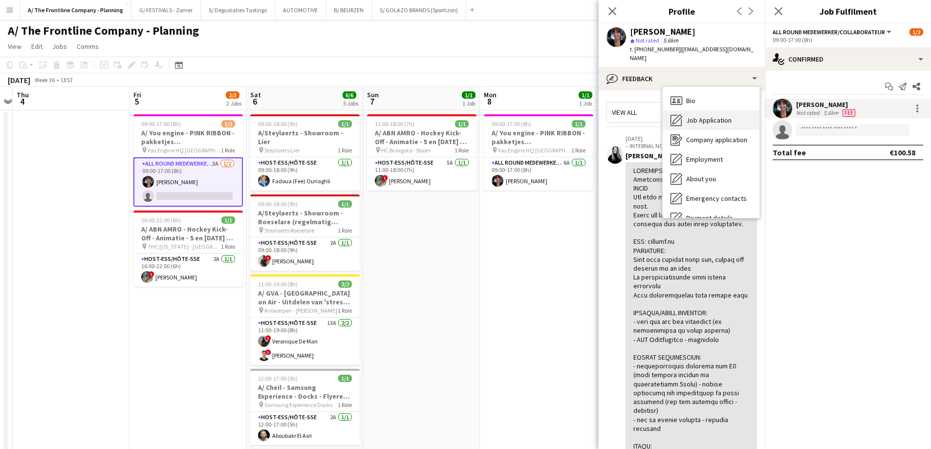
click at [697, 116] on span "Job Application" at bounding box center [708, 120] width 45 height 9
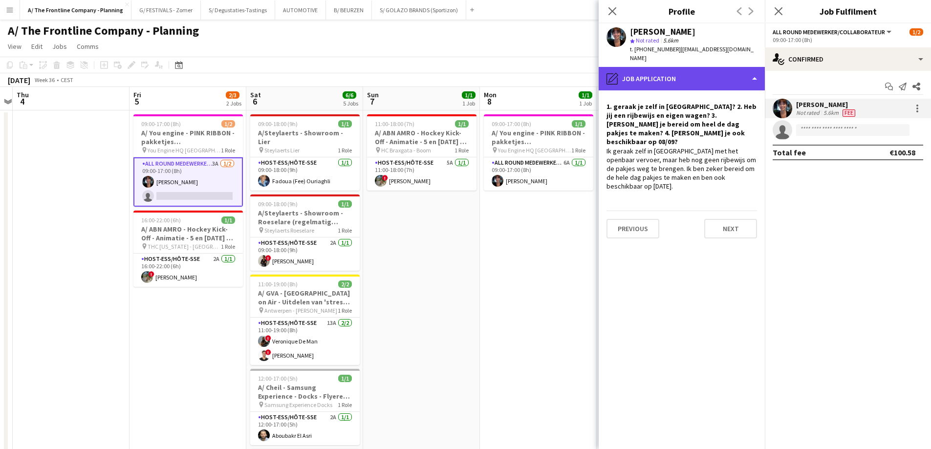
click at [688, 72] on div "pencil4 Job Application" at bounding box center [682, 78] width 166 height 23
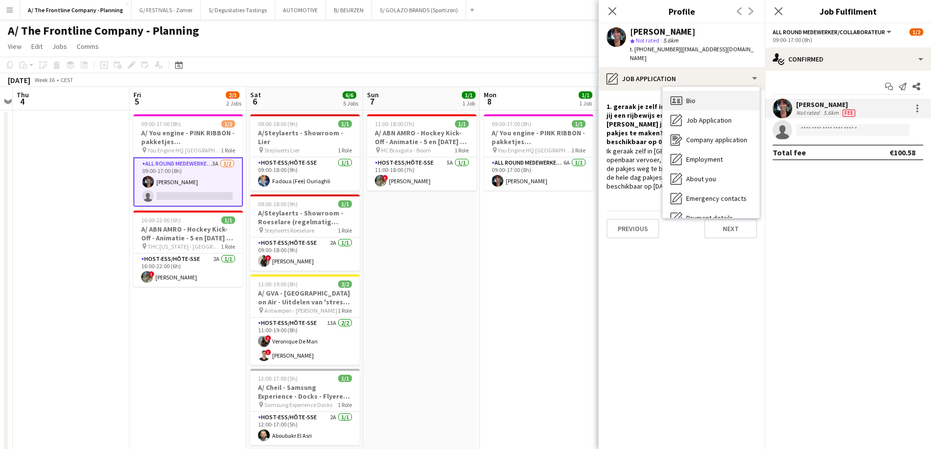
click at [692, 96] on span "Bio" at bounding box center [690, 100] width 9 height 9
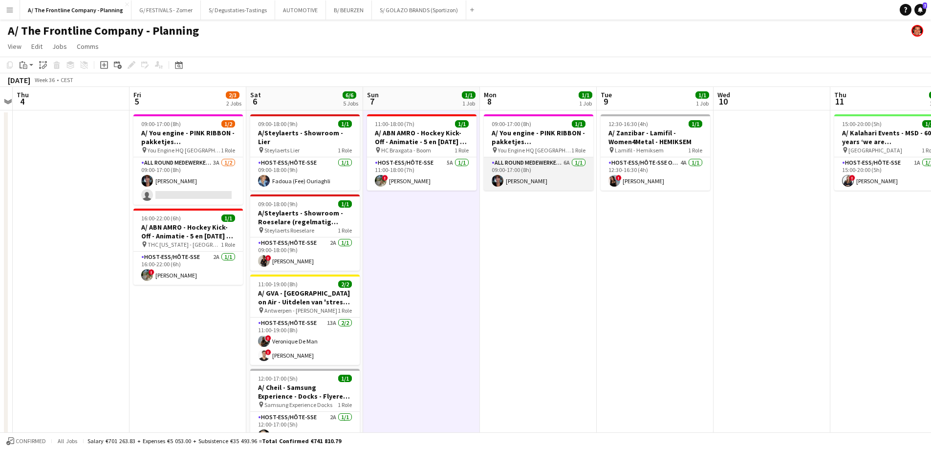
click at [533, 174] on app-card-role "All Round medewerker/collaborateur 6A [DATE] 09:00-17:00 (8h) [PERSON_NAME]" at bounding box center [538, 173] width 109 height 33
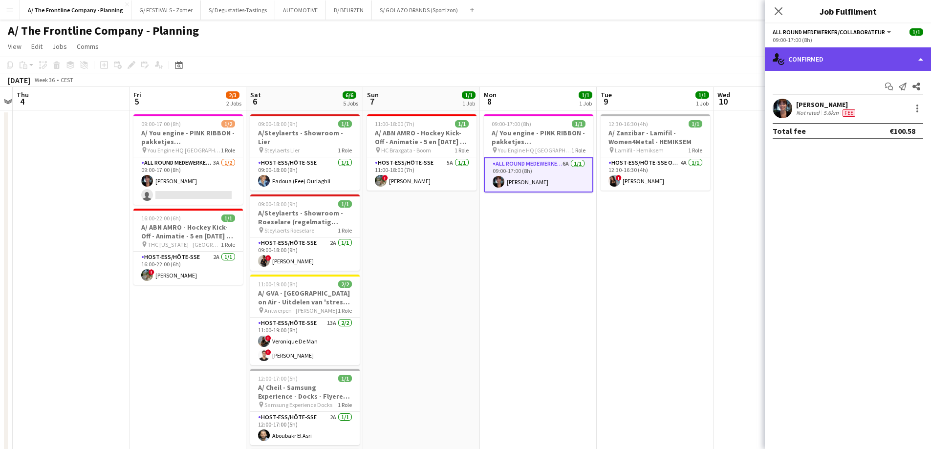
click at [869, 63] on div "single-neutral-actions-check-2 Confirmed" at bounding box center [848, 58] width 166 height 23
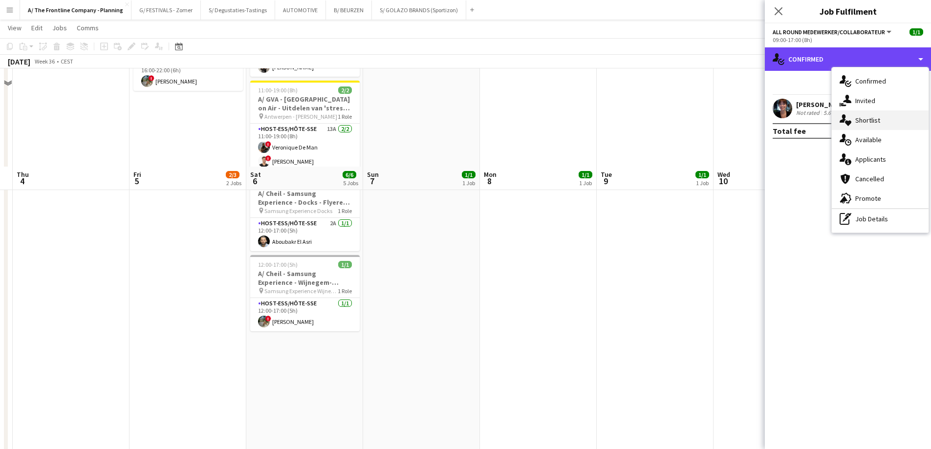
scroll to position [293, 0]
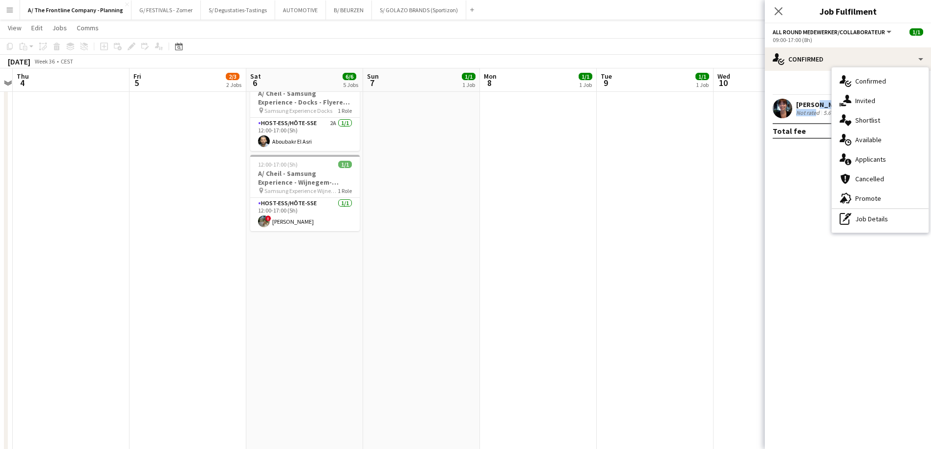
click at [812, 110] on div "[PERSON_NAME] Not rated 5.6km Fee" at bounding box center [826, 108] width 61 height 17
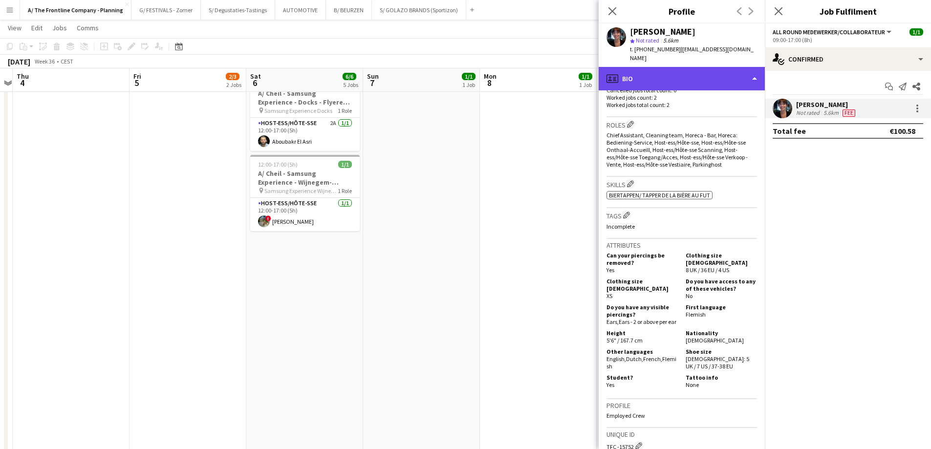
click at [699, 77] on div "profile Bio" at bounding box center [682, 78] width 166 height 23
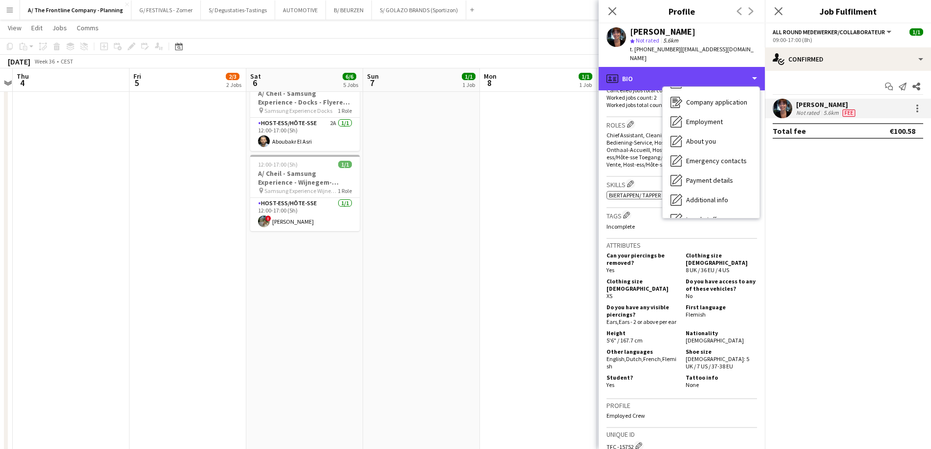
scroll to position [92, 0]
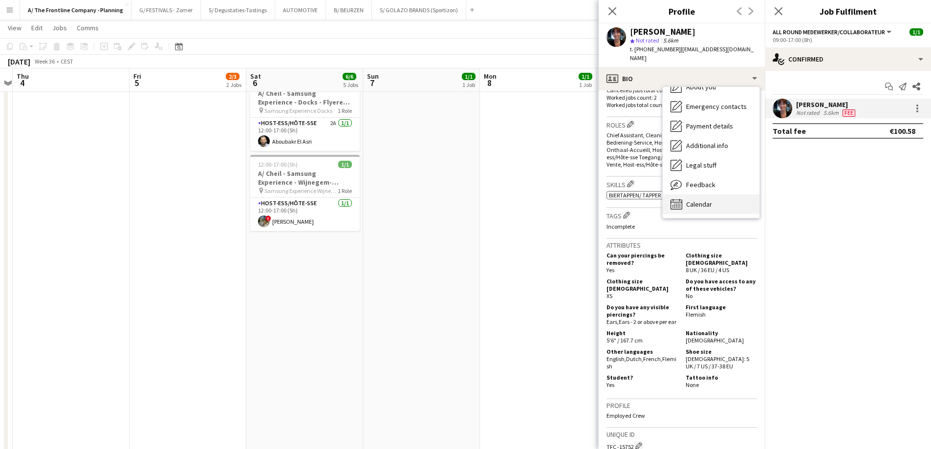
click at [707, 200] on span "Calendar" at bounding box center [699, 204] width 26 height 9
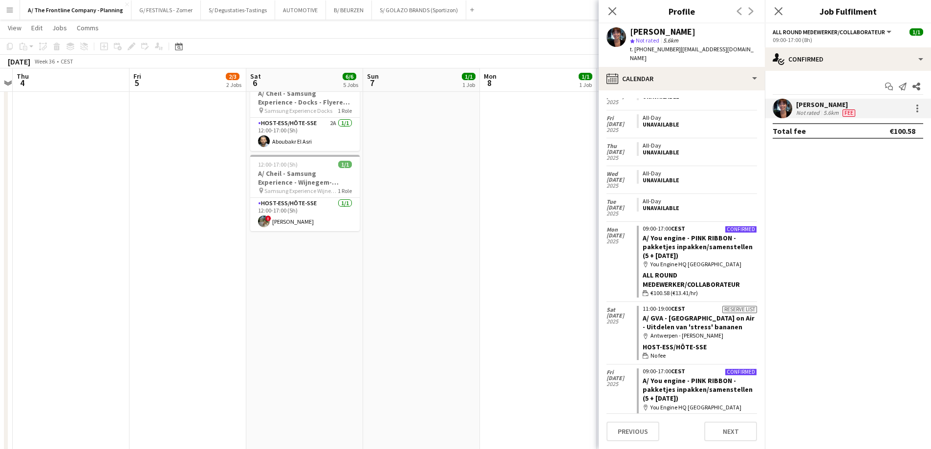
scroll to position [322, 0]
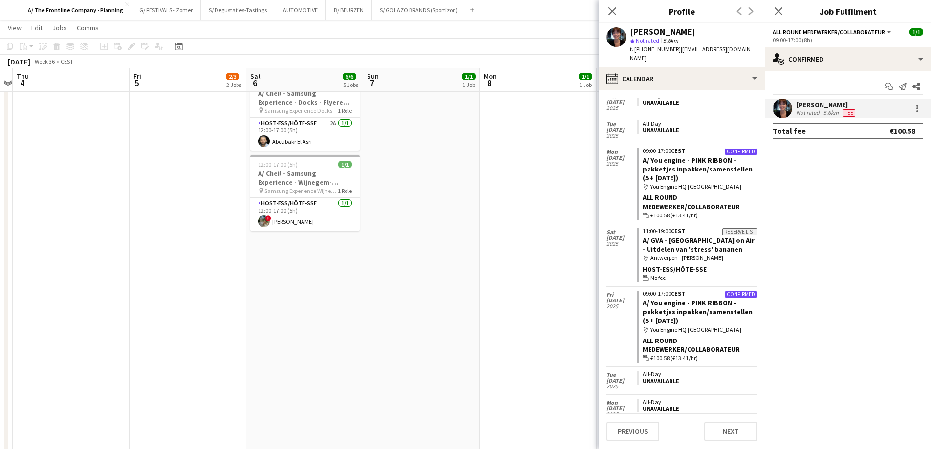
click at [571, 219] on app-date-cell "09:00-17:00 (8h) 1/1 A/ You engine - PINK RIBBON - pakketjes inpakken/samenstel…" at bounding box center [538, 277] width 117 height 923
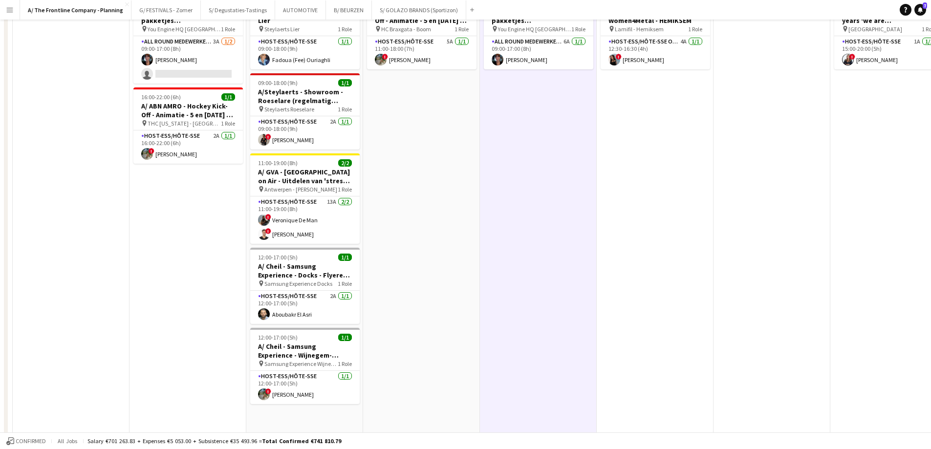
scroll to position [0, 0]
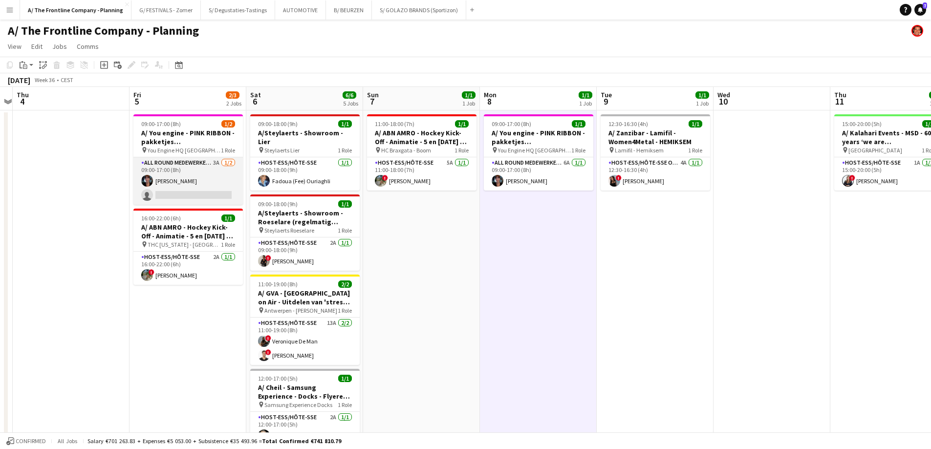
drag, startPoint x: 166, startPoint y: 185, endPoint x: 190, endPoint y: 189, distance: 24.4
click at [166, 185] on app-card-role "All Round medewerker/collaborateur 3A [DATE] 09:00-17:00 (8h) [PERSON_NAME] sin…" at bounding box center [187, 180] width 109 height 47
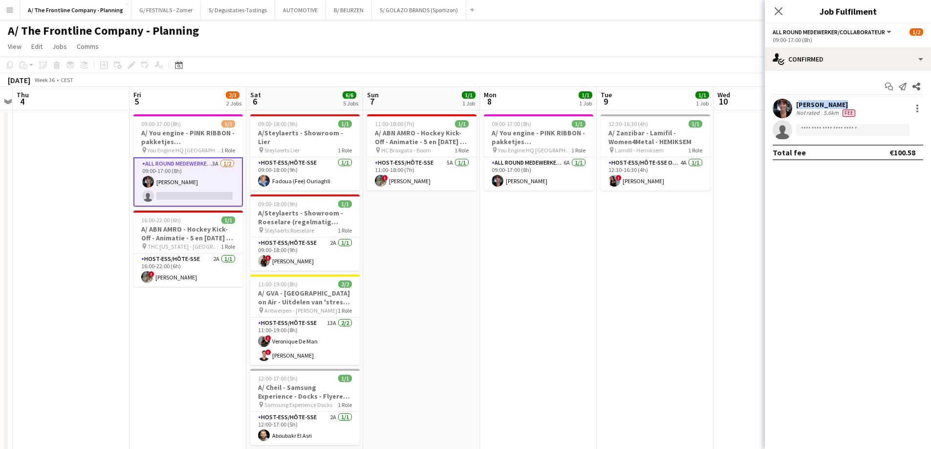
drag, startPoint x: 858, startPoint y: 106, endPoint x: 797, endPoint y: 104, distance: 61.1
click at [797, 104] on div "[PERSON_NAME] Not rated 5.6km Fee" at bounding box center [848, 109] width 166 height 20
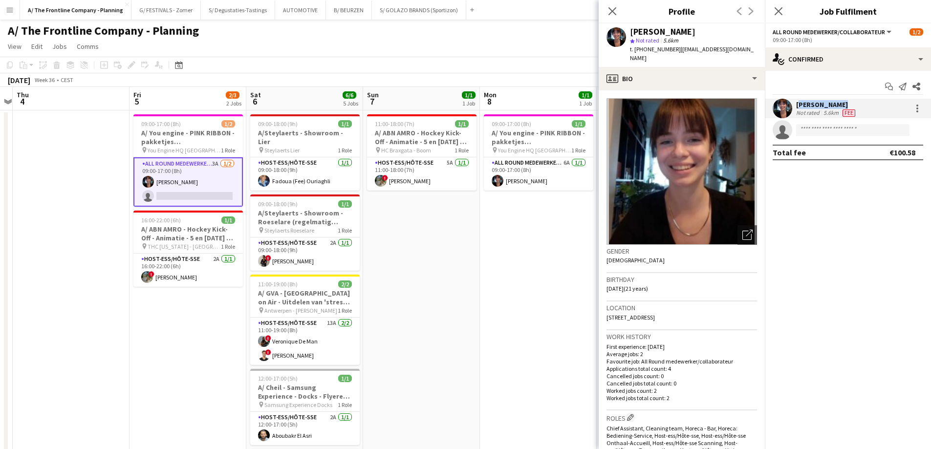
copy div "[PERSON_NAME]"
click at [193, 181] on app-card-role "All Round medewerker/collaborateur 3A [DATE] 09:00-17:00 (8h) [PERSON_NAME] sin…" at bounding box center [187, 181] width 109 height 49
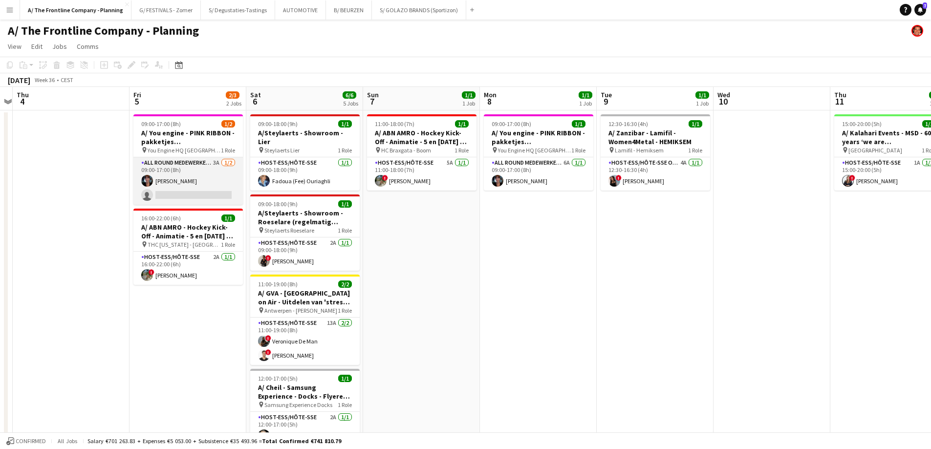
click at [197, 180] on app-card-role "All Round medewerker/collaborateur 3A [DATE] 09:00-17:00 (8h) [PERSON_NAME] sin…" at bounding box center [187, 180] width 109 height 47
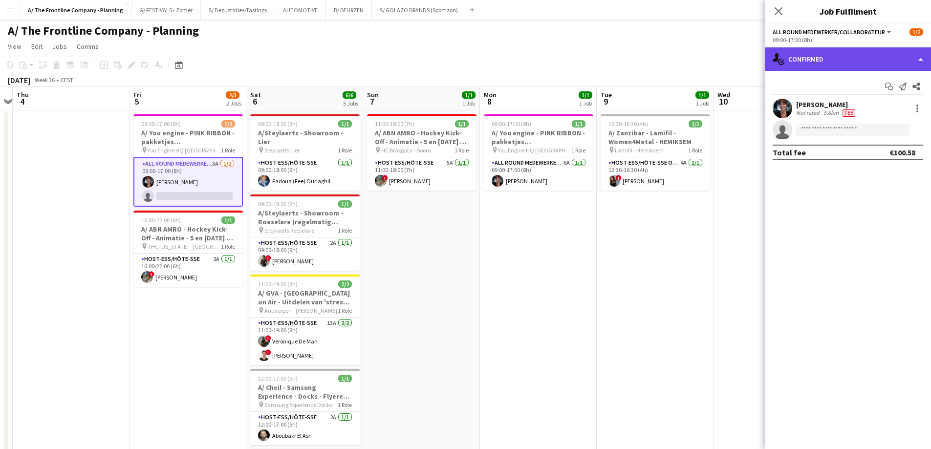
click at [849, 57] on div "single-neutral-actions-check-2 Confirmed" at bounding box center [848, 58] width 166 height 23
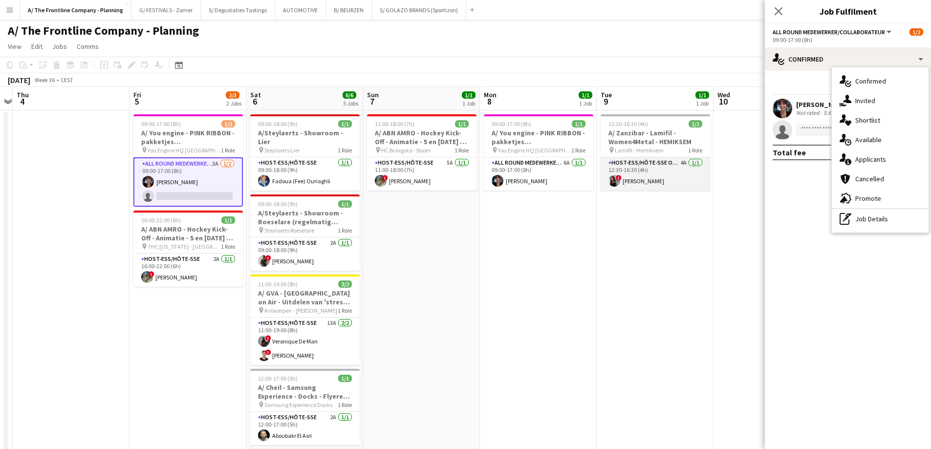
click at [657, 174] on app-card-role "Host-ess/Hôte-sse Onthaal-Accueill 4A [DATE] 12:30-16:30 (4h) ! [PERSON_NAME]" at bounding box center [655, 173] width 109 height 33
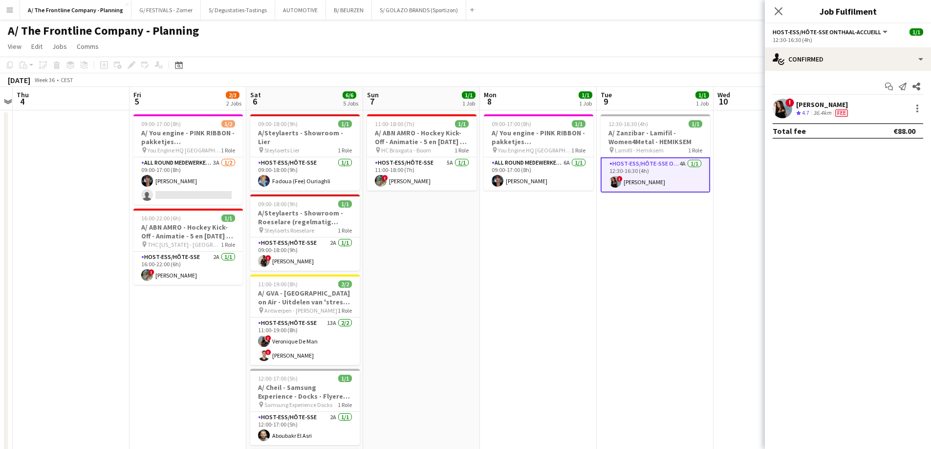
click at [657, 174] on app-card-role "Host-ess/Hôte-sse Onthaal-Accueill 4A [DATE] 12:30-16:30 (4h) ! [PERSON_NAME]" at bounding box center [655, 174] width 109 height 35
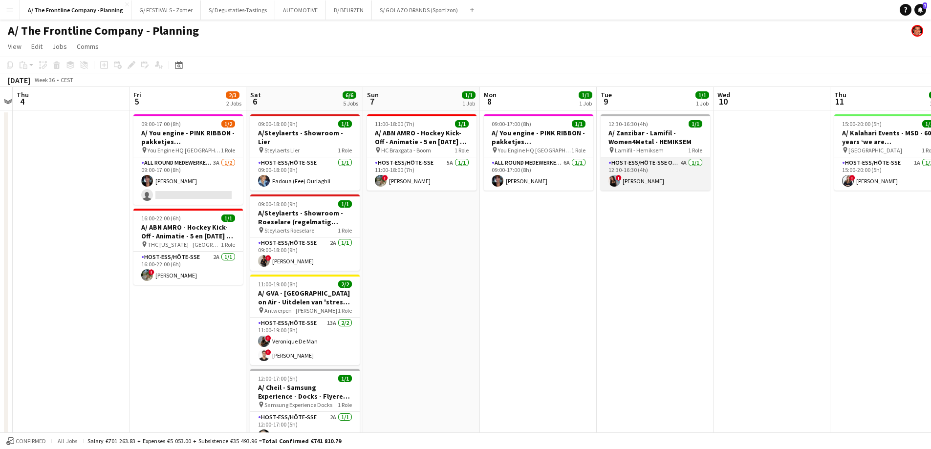
click at [657, 174] on app-card-role "Host-ess/Hôte-sse Onthaal-Accueill 4A [DATE] 12:30-16:30 (4h) ! [PERSON_NAME]" at bounding box center [655, 173] width 109 height 33
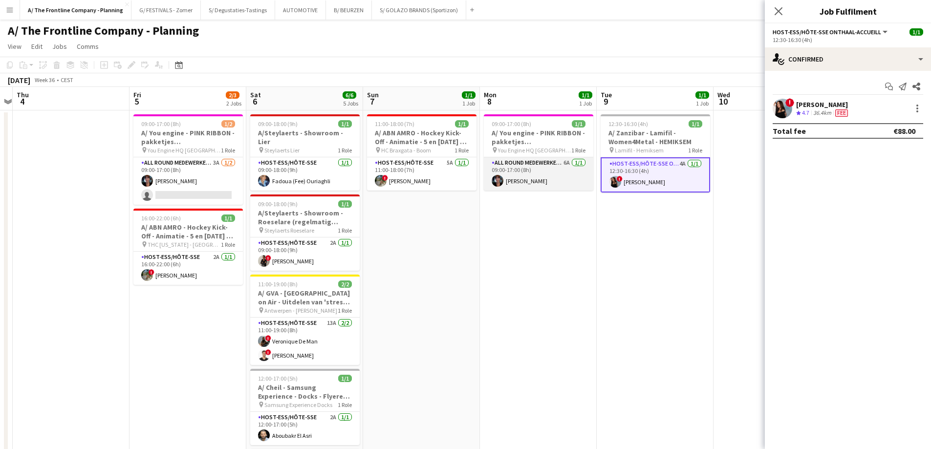
click at [546, 177] on app-card-role "All Round medewerker/collaborateur 6A [DATE] 09:00-17:00 (8h) [PERSON_NAME]" at bounding box center [538, 173] width 109 height 33
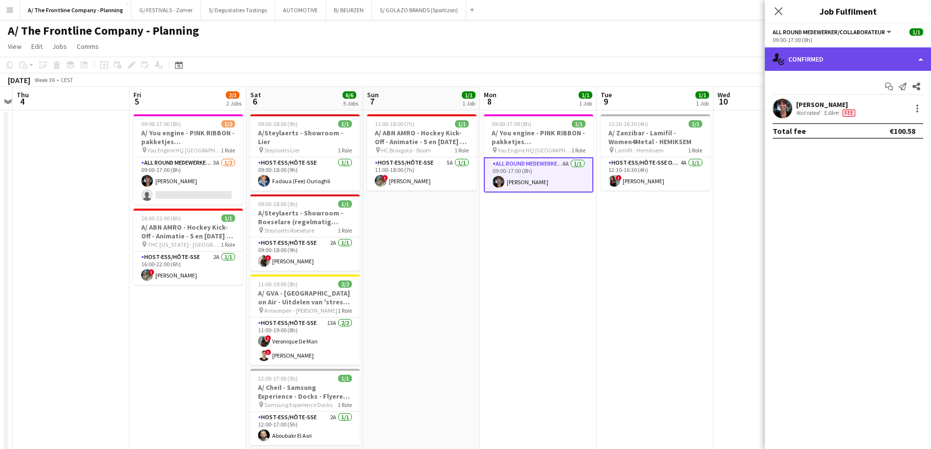
click at [820, 53] on div "single-neutral-actions-check-2 Confirmed" at bounding box center [848, 58] width 166 height 23
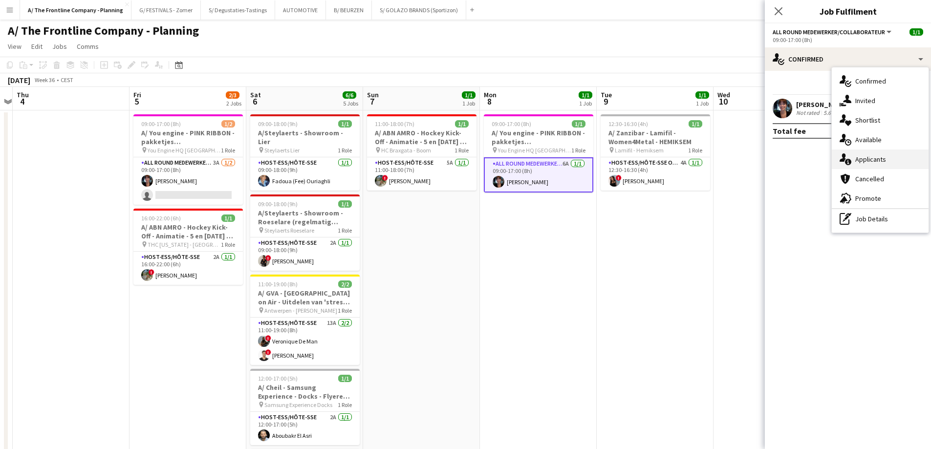
click at [856, 158] on div "single-neutral-actions-information Applicants" at bounding box center [880, 160] width 97 height 20
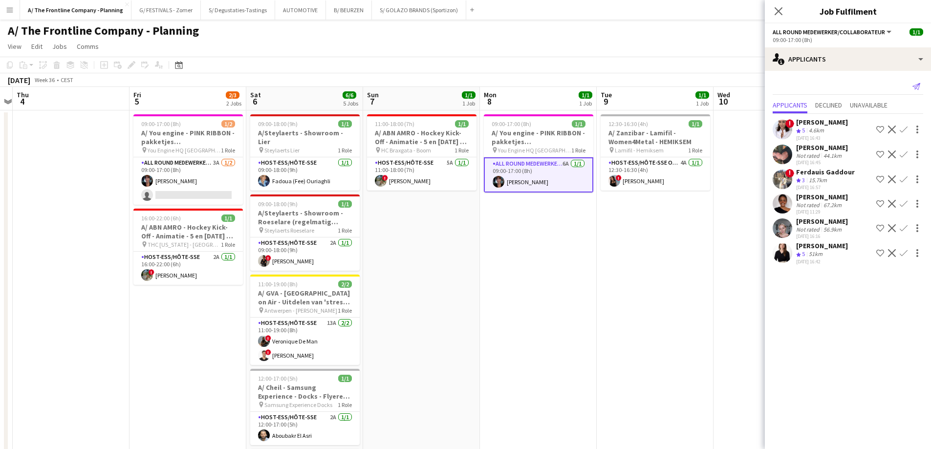
click at [913, 88] on icon at bounding box center [917, 86] width 8 height 7
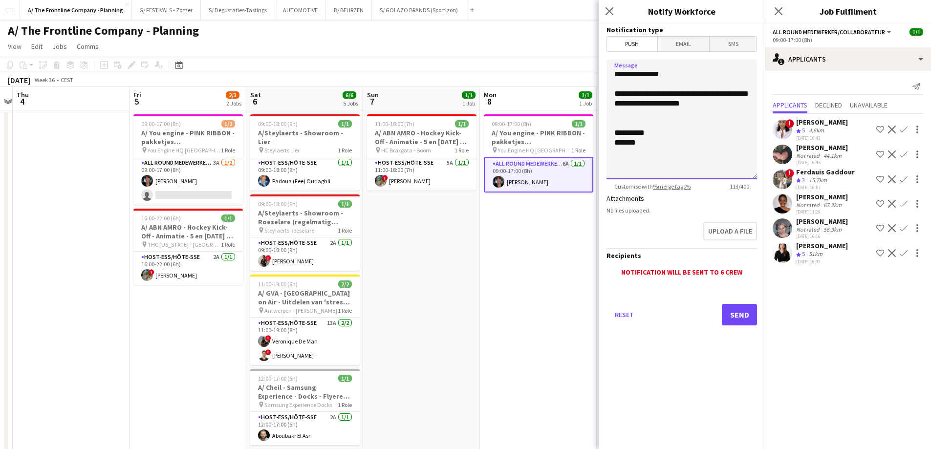
drag, startPoint x: 644, startPoint y: 127, endPoint x: 595, endPoint y: 93, distance: 59.0
type textarea "**********"
click at [740, 317] on button "Send" at bounding box center [739, 315] width 35 height 22
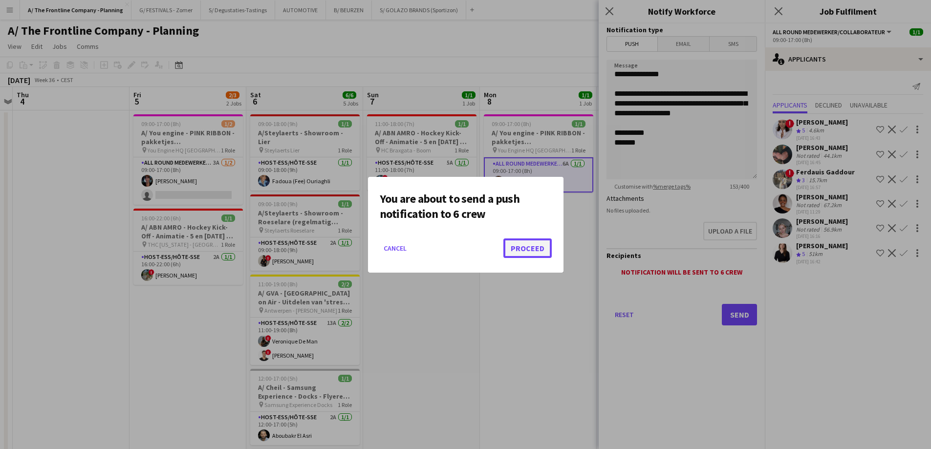
click at [518, 246] on button "Proceed" at bounding box center [527, 249] width 48 height 20
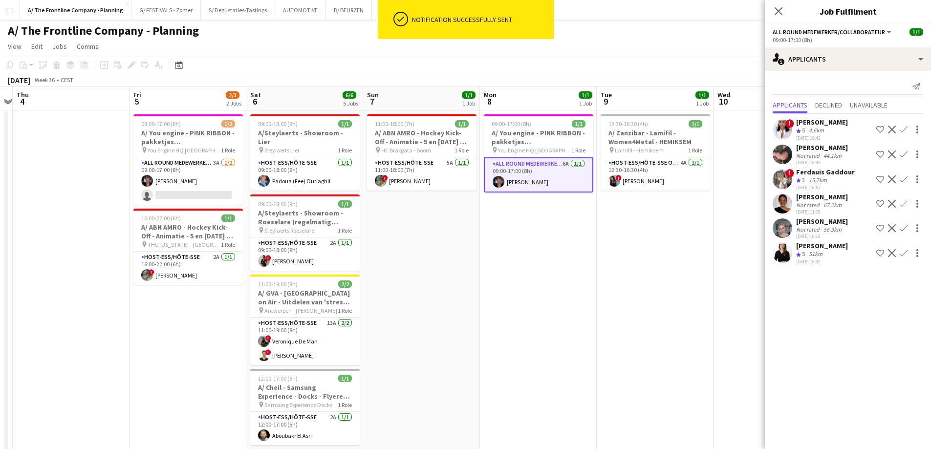
click at [814, 179] on div "15.7km" at bounding box center [818, 180] width 22 height 8
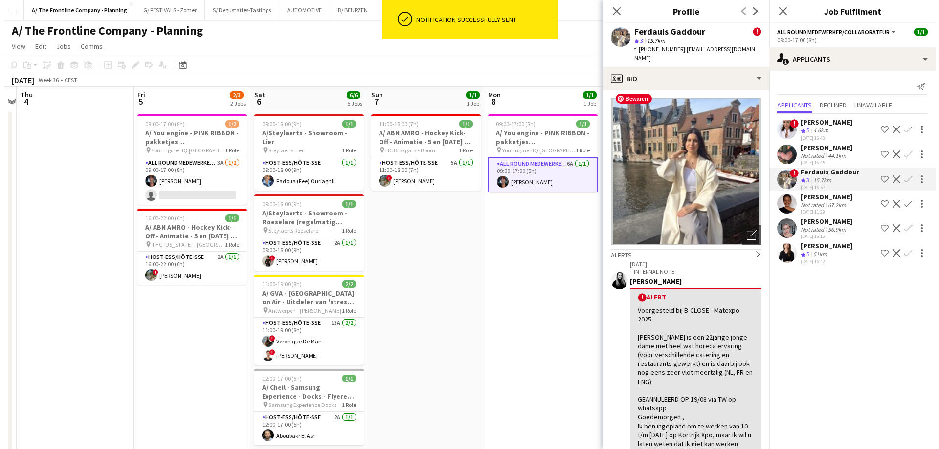
scroll to position [391, 0]
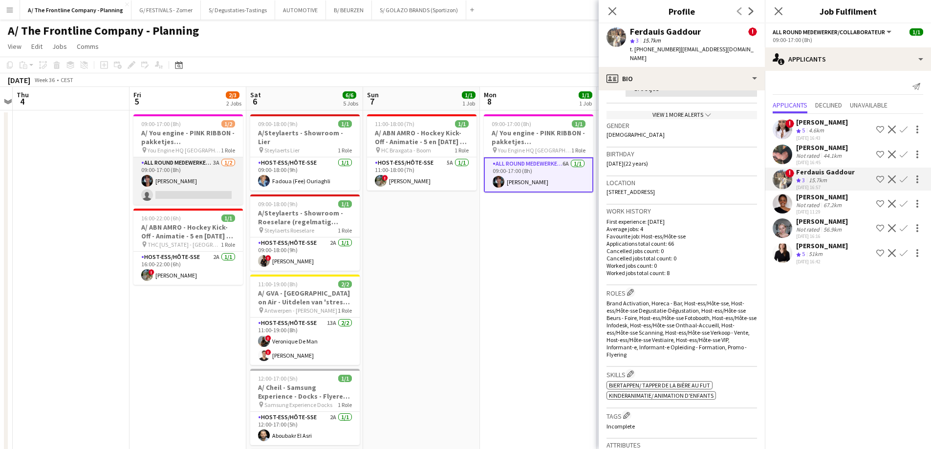
click at [197, 184] on app-card-role "All Round medewerker/collaborateur 3A [DATE] 09:00-17:00 (8h) [PERSON_NAME] sin…" at bounding box center [187, 180] width 109 height 47
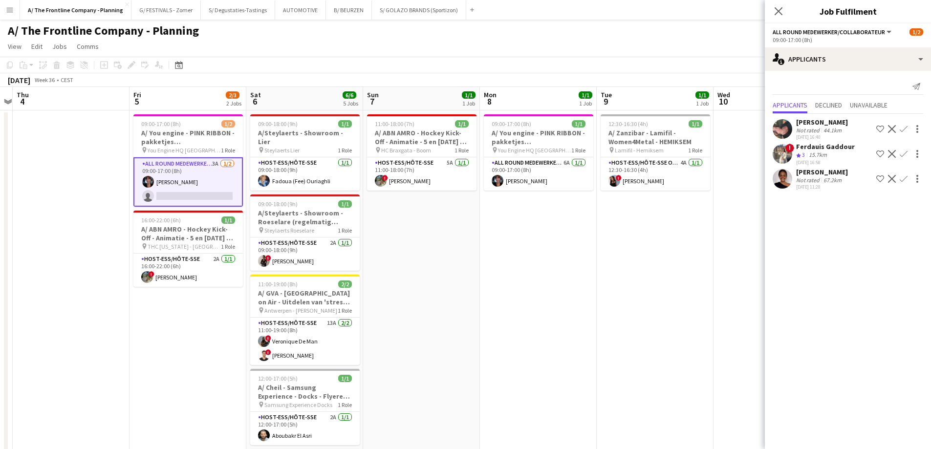
click at [822, 127] on div "44.1km" at bounding box center [833, 130] width 22 height 7
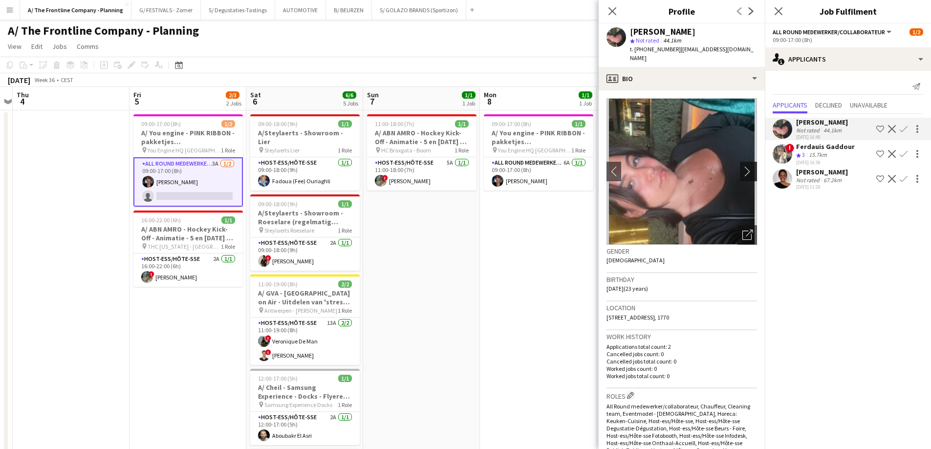
click at [743, 166] on app-icon "chevron-right" at bounding box center [750, 171] width 15 height 10
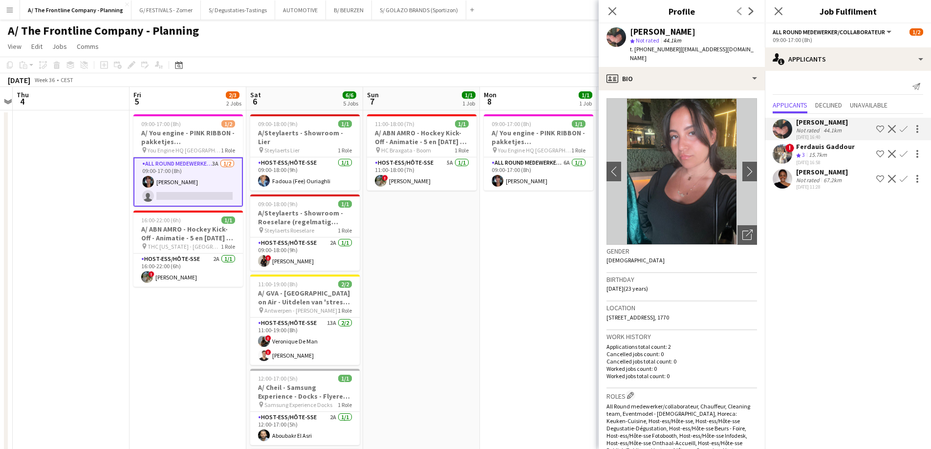
click at [812, 159] on div "[DATE] 16:58" at bounding box center [825, 162] width 59 height 6
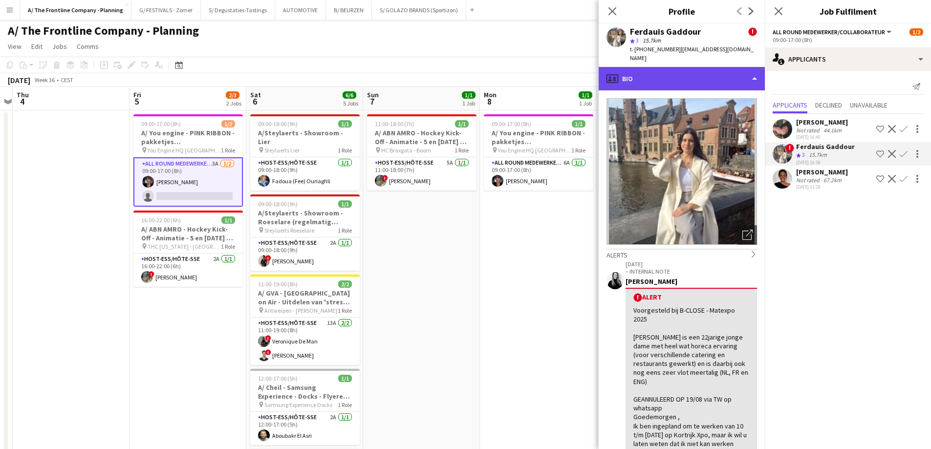
click at [696, 71] on div "profile Bio" at bounding box center [682, 78] width 166 height 23
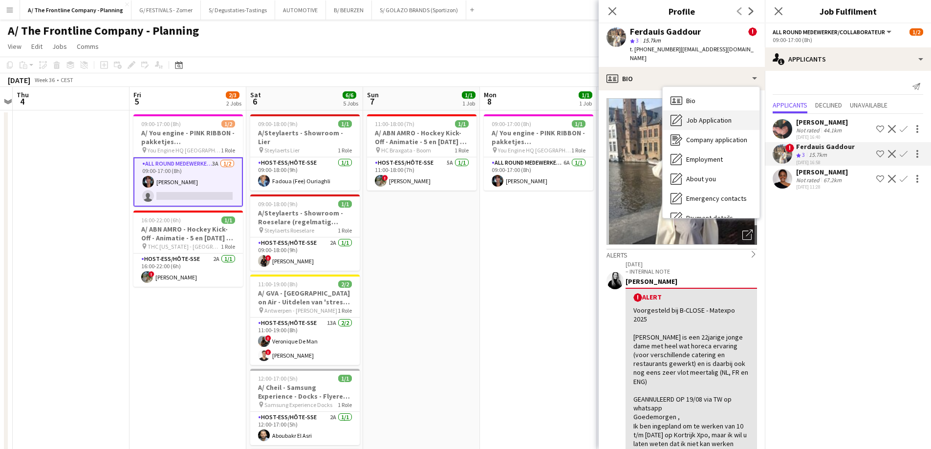
click at [701, 110] on div "Job Application Job Application" at bounding box center [711, 120] width 97 height 20
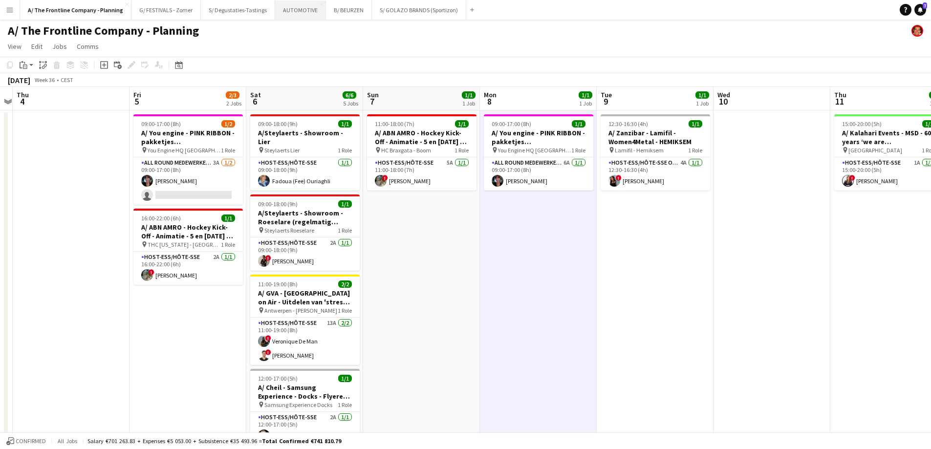
click at [294, 16] on button "AUTOMOTIVE Close" at bounding box center [300, 9] width 51 height 19
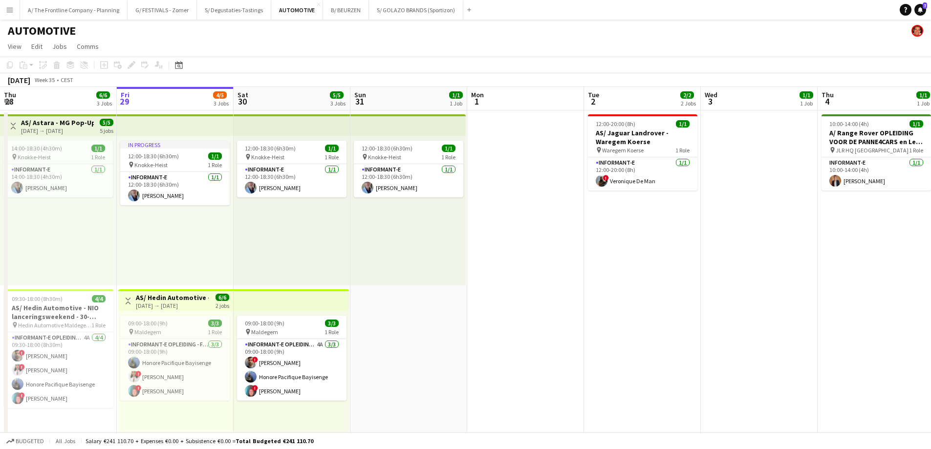
scroll to position [0, 212]
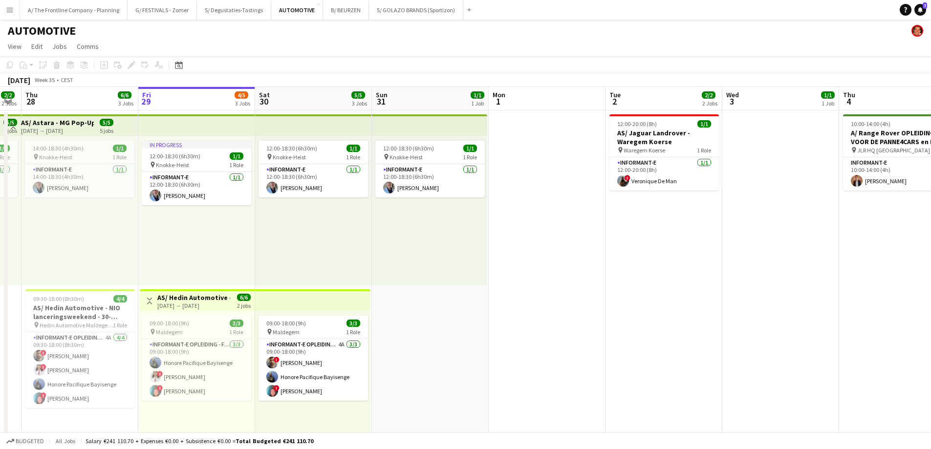
drag, startPoint x: 81, startPoint y: 267, endPoint x: 102, endPoint y: 260, distance: 22.7
click at [102, 260] on app-calendar-viewport "Tue 26 1/1 1 Job Wed 27 2/2 2 Jobs Thu 28 6/6 3 Jobs Fri 29 4/5 3 Jobs Sat 30 5…" at bounding box center [465, 395] width 931 height 617
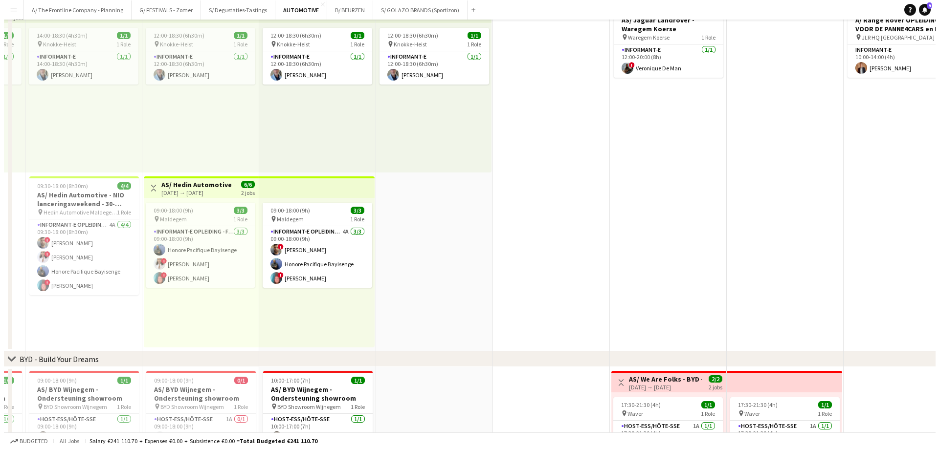
scroll to position [0, 0]
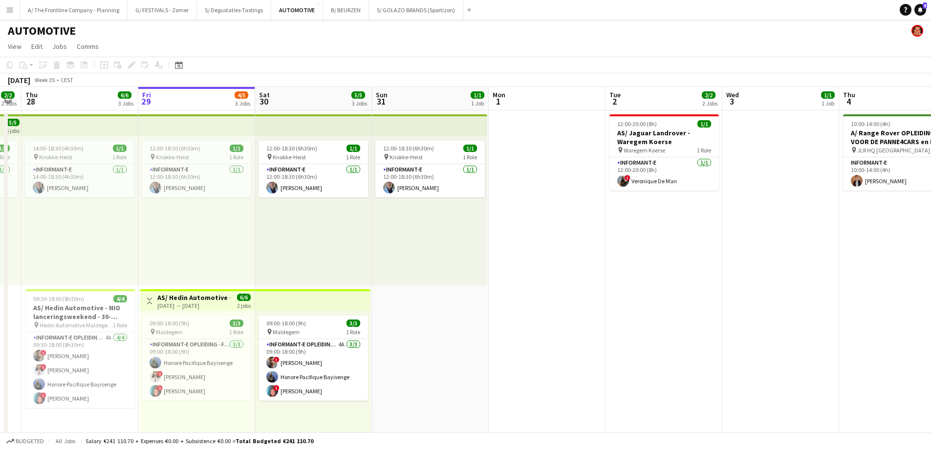
click at [16, 8] on button "Menu" at bounding box center [10, 10] width 20 height 20
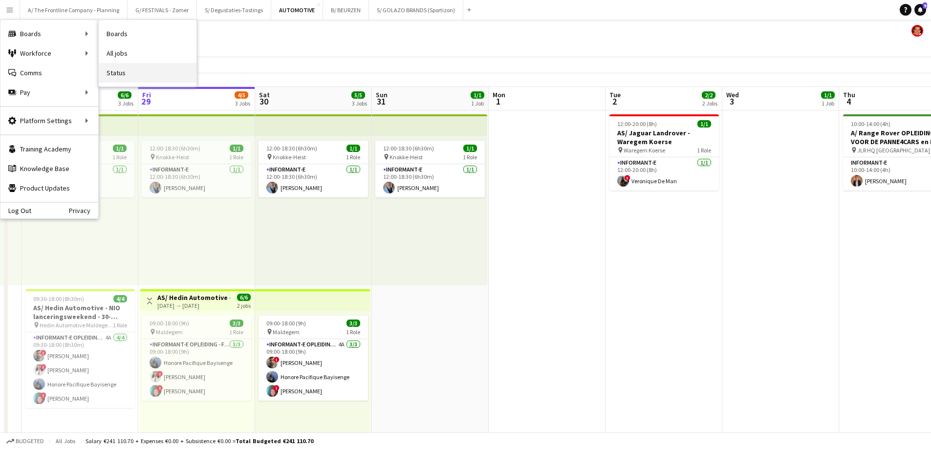
click at [118, 77] on link "Status" at bounding box center [148, 73] width 98 height 20
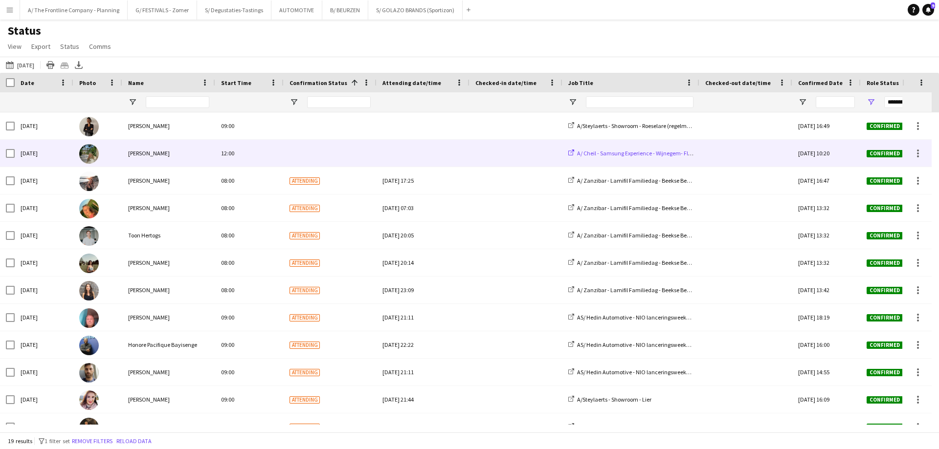
click at [634, 150] on span "A/ Cheil - Samsung Experience - Wijnegem- Flyeren (30/8+6/9)" at bounding box center [653, 153] width 152 height 7
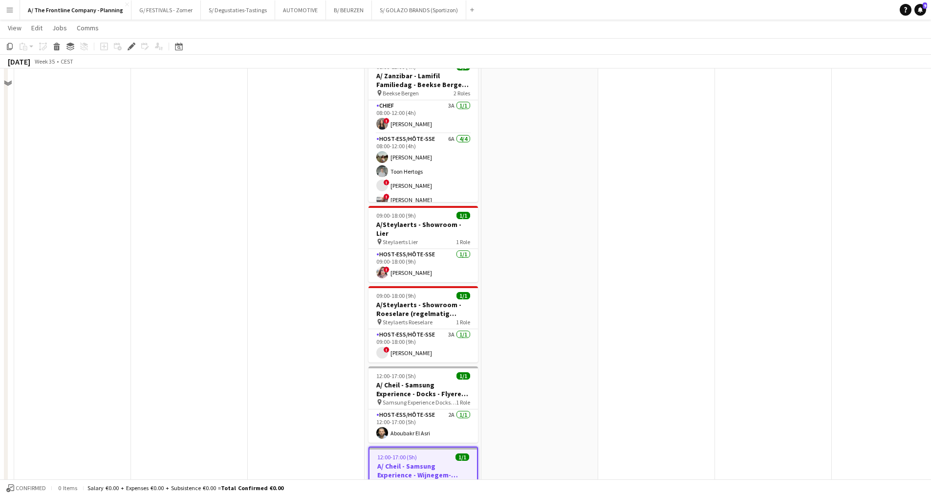
scroll to position [489, 0]
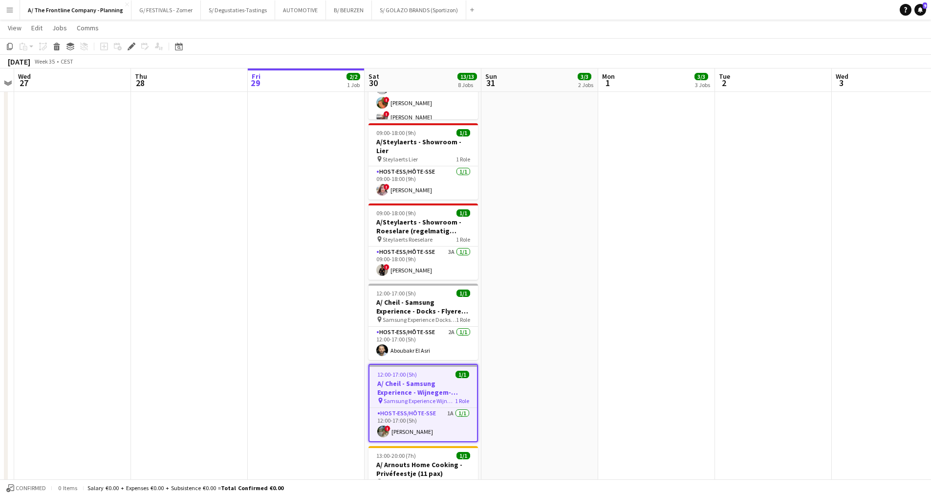
click at [428, 379] on h3 "A/ Cheil - Samsung Experience - Wijnegem- Flyeren (30/8+6/9)" at bounding box center [424, 388] width 108 height 18
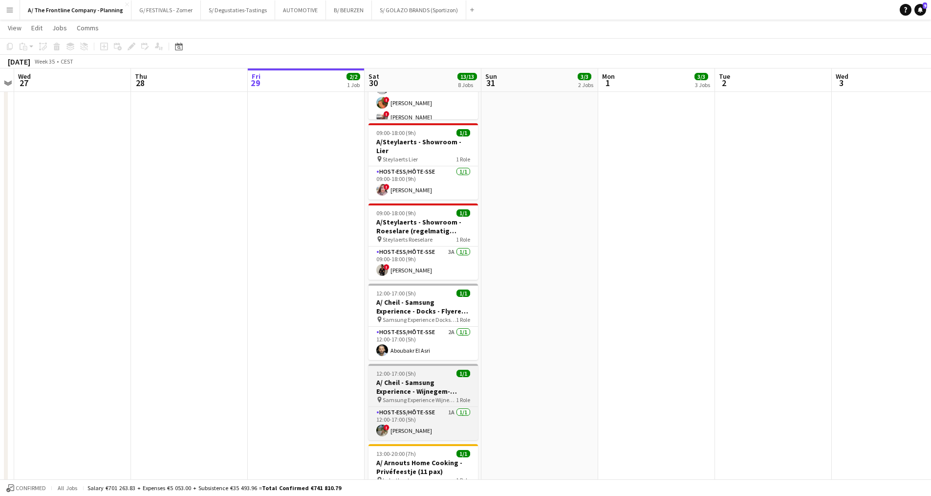
click at [428, 378] on h3 "A/ Cheil - Samsung Experience - Wijnegem- Flyeren (30/8+6/9)" at bounding box center [423, 387] width 109 height 18
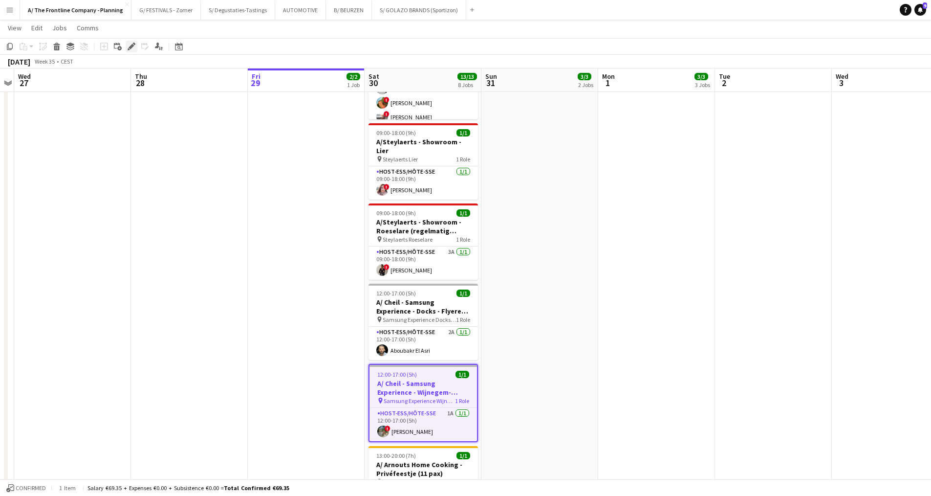
click at [132, 45] on icon at bounding box center [131, 46] width 5 height 5
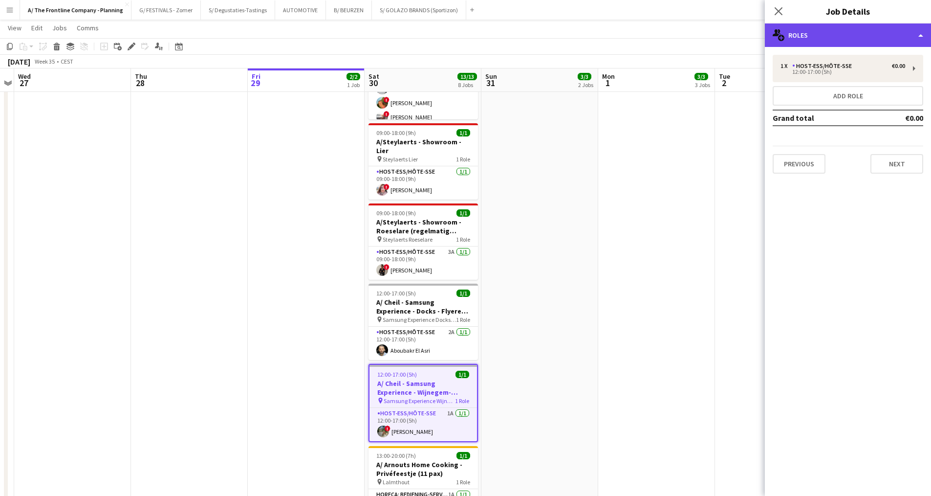
click at [873, 29] on div "multiple-users-add Roles" at bounding box center [848, 34] width 166 height 23
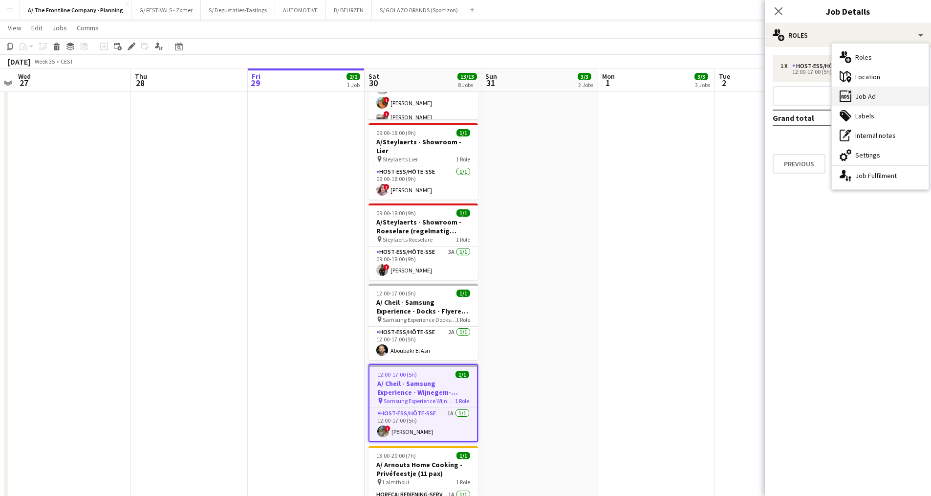
click at [880, 95] on div "ads-window Job Ad" at bounding box center [880, 97] width 97 height 20
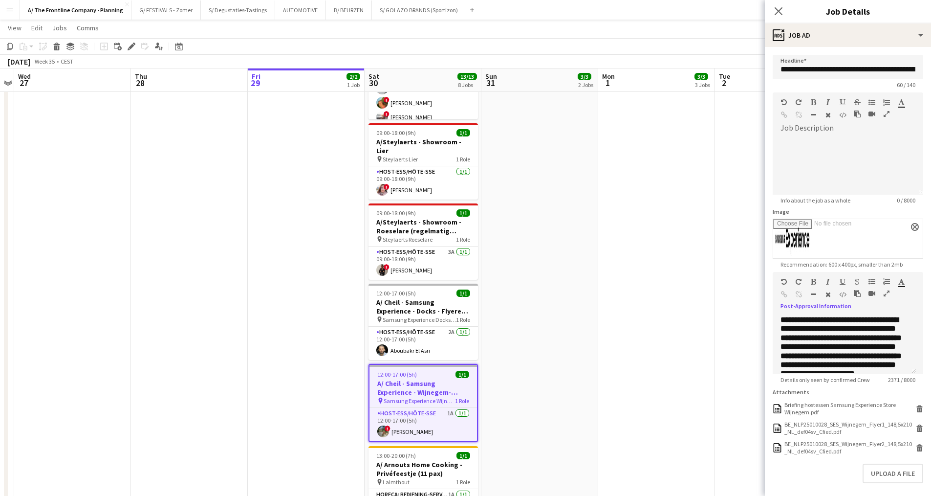
click at [888, 296] on icon "button" at bounding box center [887, 293] width 6 height 7
